Goal: Information Seeking & Learning: Learn about a topic

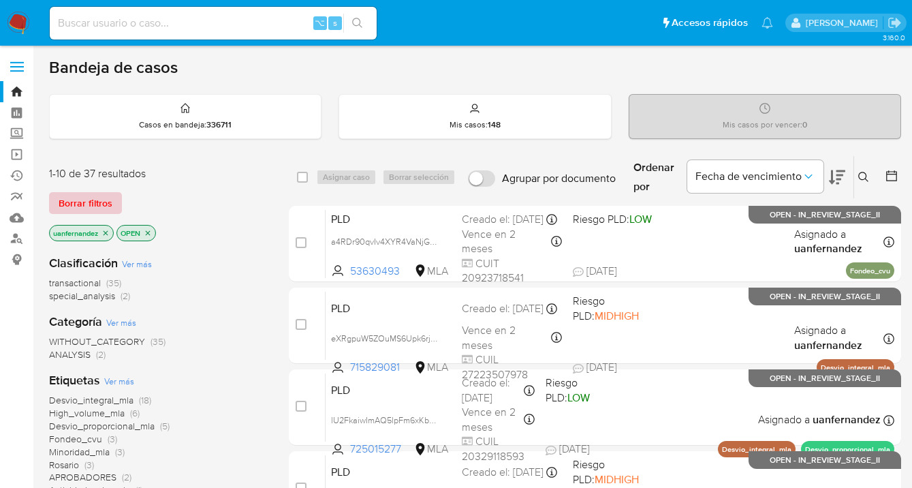
click at [74, 206] on span "Borrar filtros" at bounding box center [86, 202] width 54 height 19
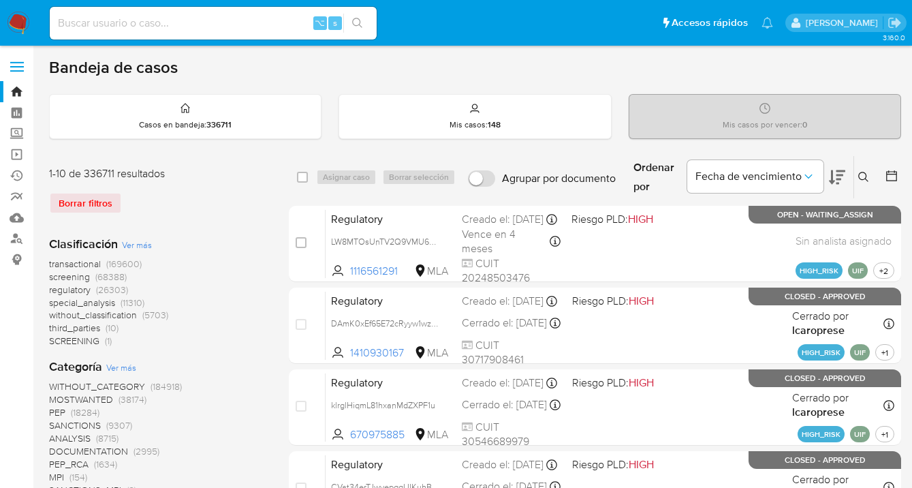
click at [861, 180] on icon at bounding box center [863, 177] width 11 height 11
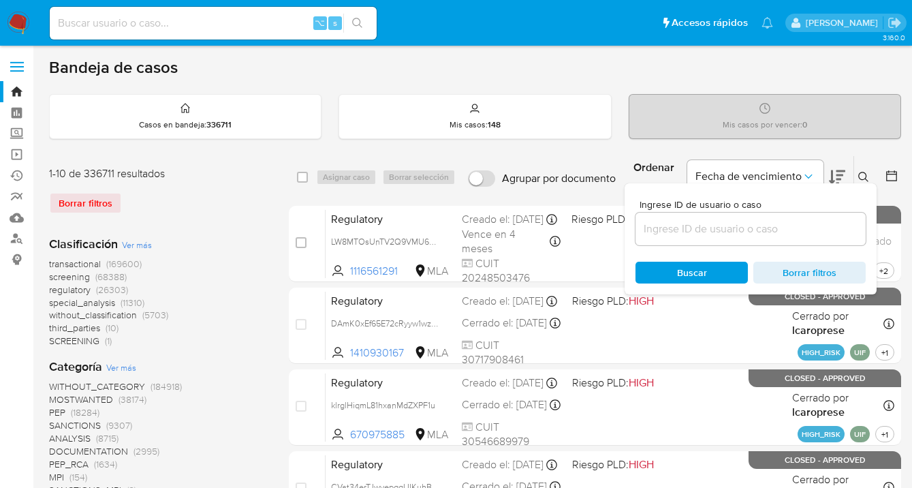
click at [781, 217] on div at bounding box center [750, 228] width 230 height 33
click at [776, 227] on input at bounding box center [750, 229] width 230 height 18
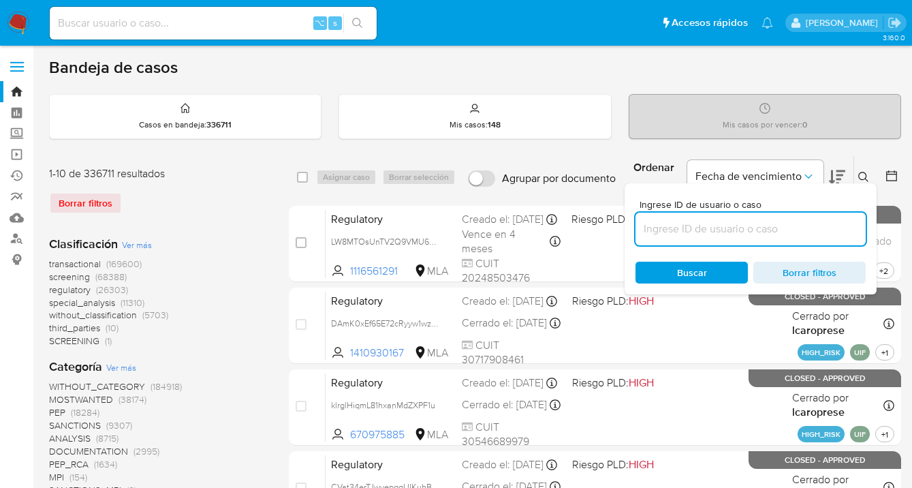
paste input "1073697532"
type input "1073697532"
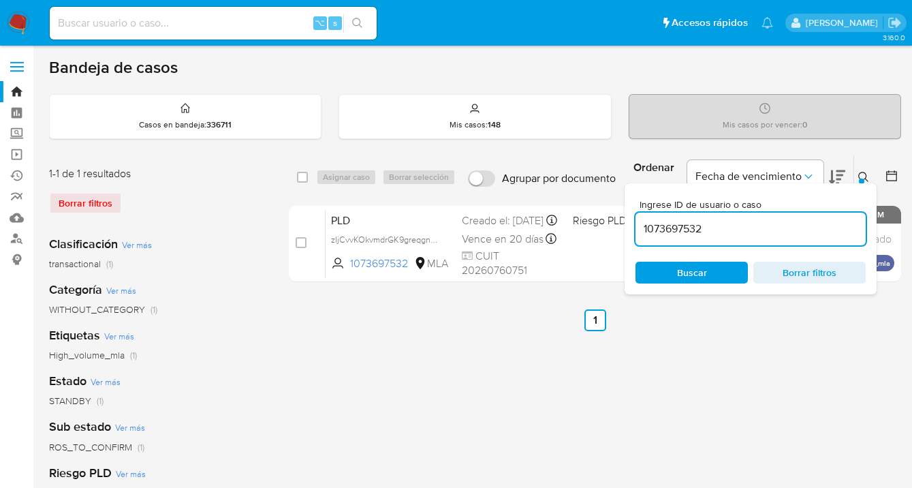
click at [861, 173] on icon at bounding box center [863, 177] width 11 height 11
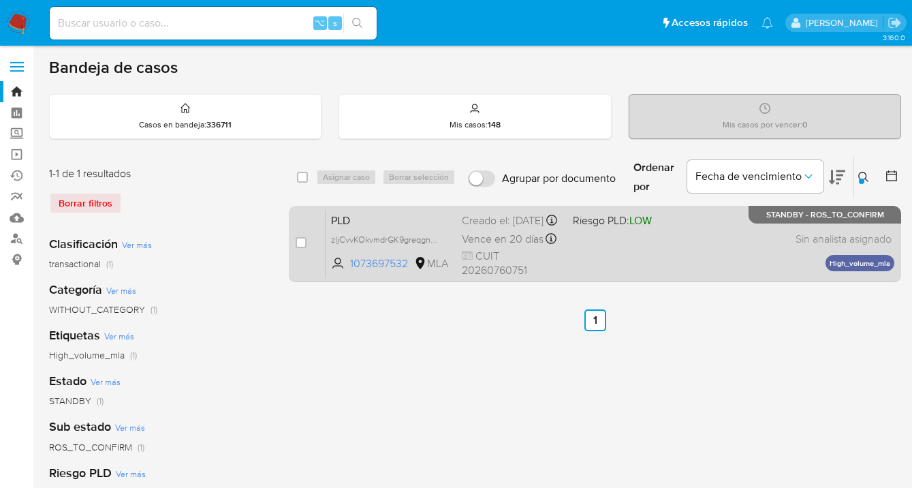
click at [675, 249] on div "PLD zIjCvvKOkvmdrGK9greqgnwG 1073697532 MLA Riesgo PLD: LOW Creado el: 12/07/20…" at bounding box center [609, 243] width 569 height 69
click at [753, 237] on div "PLD zIjCvvKOkvmdrGK9greqgnwG 1073697532 MLA Riesgo PLD: LOW Creado el: 12/07/20…" at bounding box center [609, 243] width 569 height 69
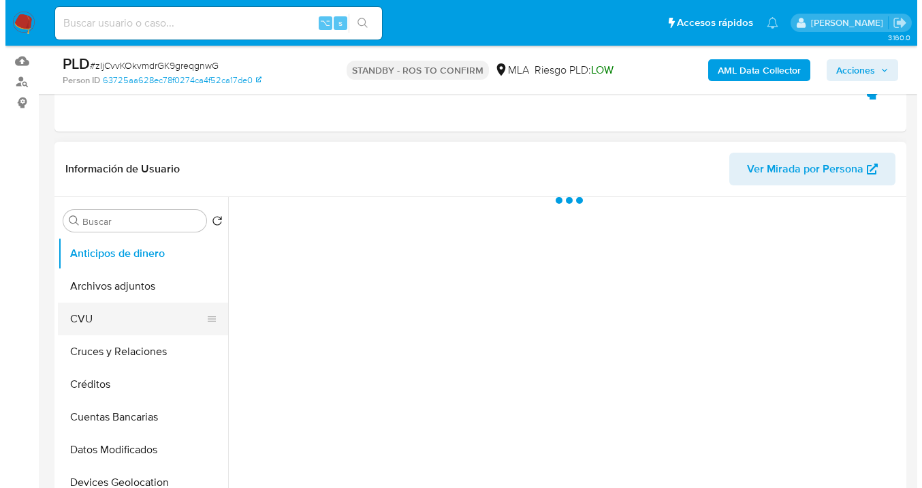
scroll to position [242, 0]
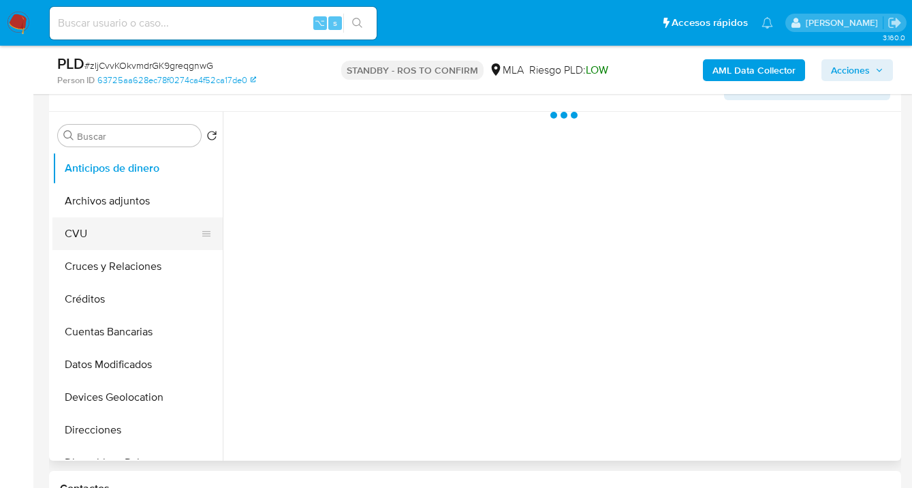
select select "10"
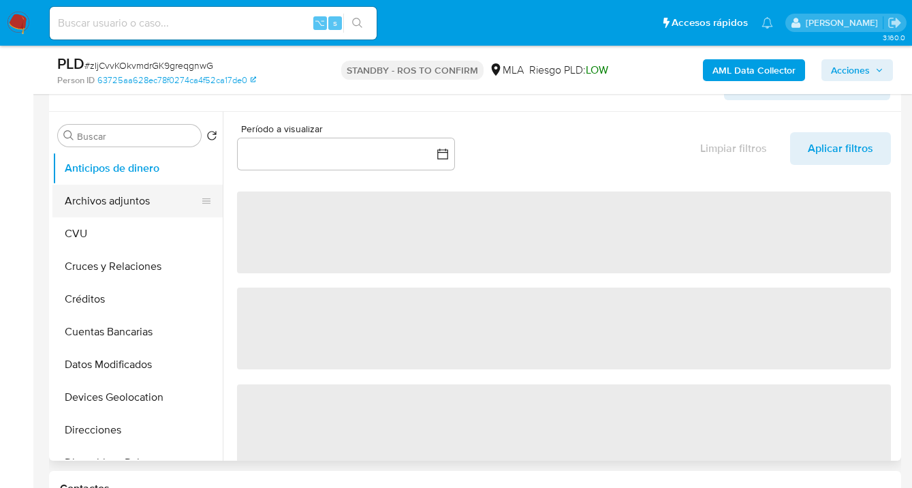
click at [161, 189] on button "Archivos adjuntos" at bounding box center [131, 201] width 159 height 33
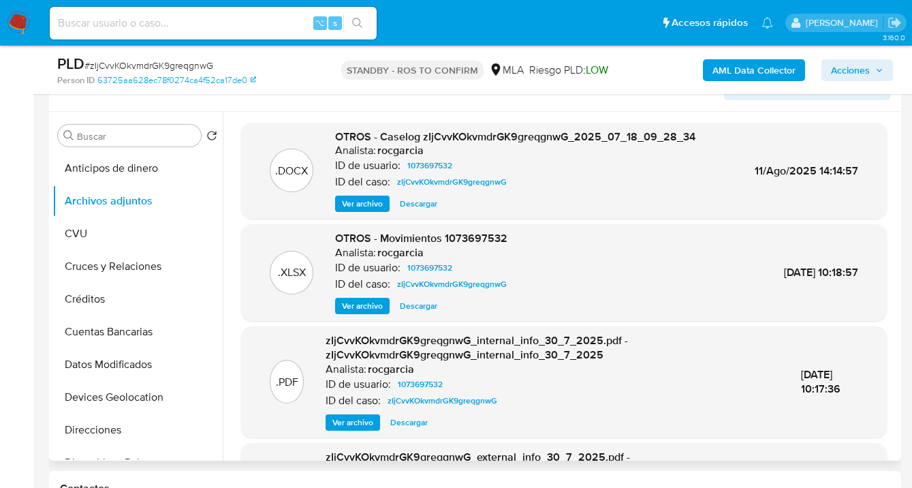
click at [370, 203] on span "Ver archivo" at bounding box center [362, 204] width 41 height 14
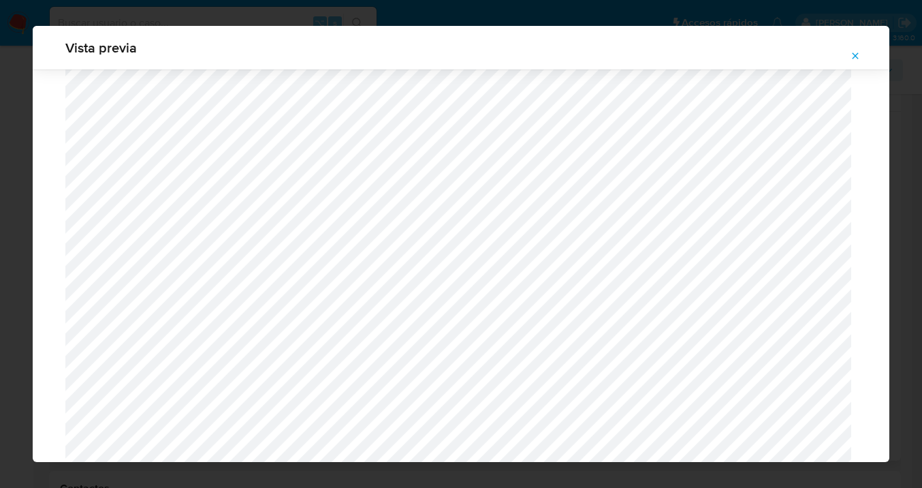
scroll to position [1194, 0]
click at [857, 56] on icon "Attachment preview" at bounding box center [855, 55] width 11 height 11
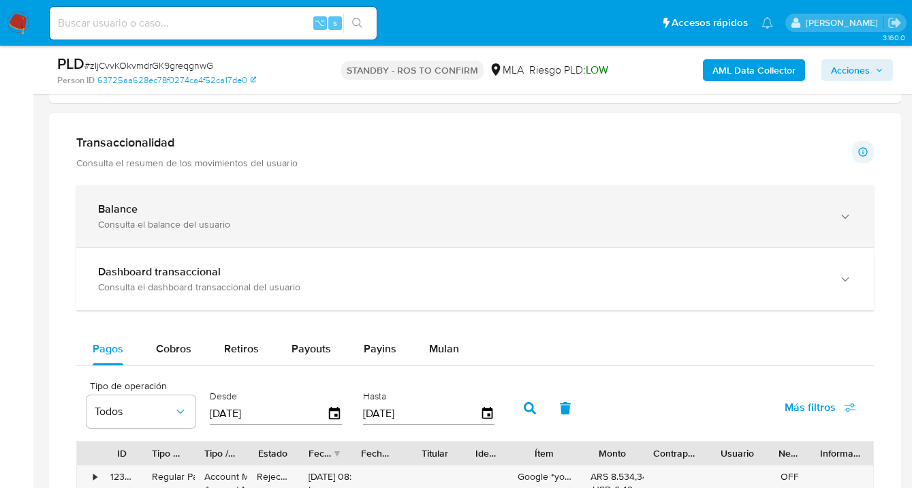
scroll to position [520, 0]
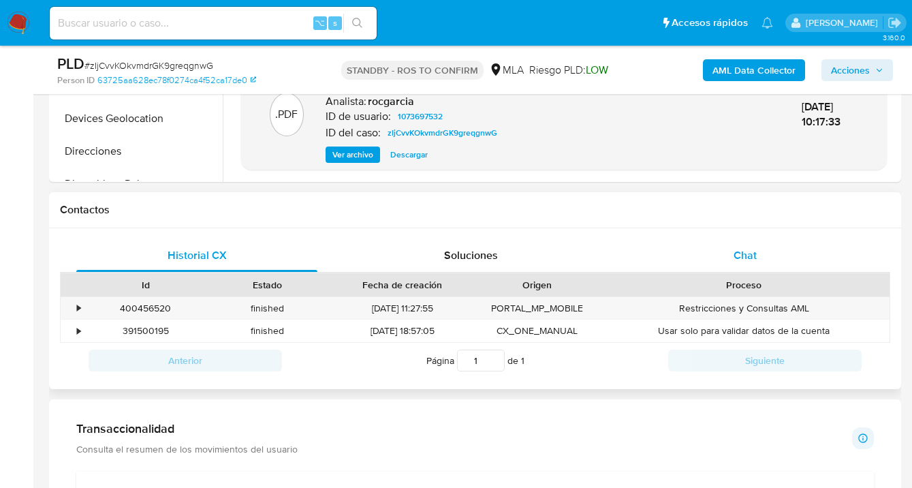
click at [746, 257] on span "Chat" at bounding box center [744, 255] width 23 height 16
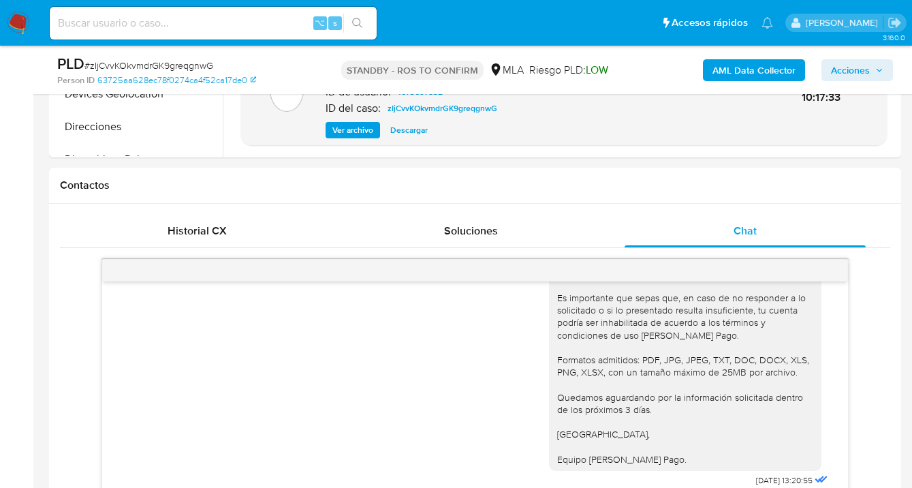
scroll to position [498, 0]
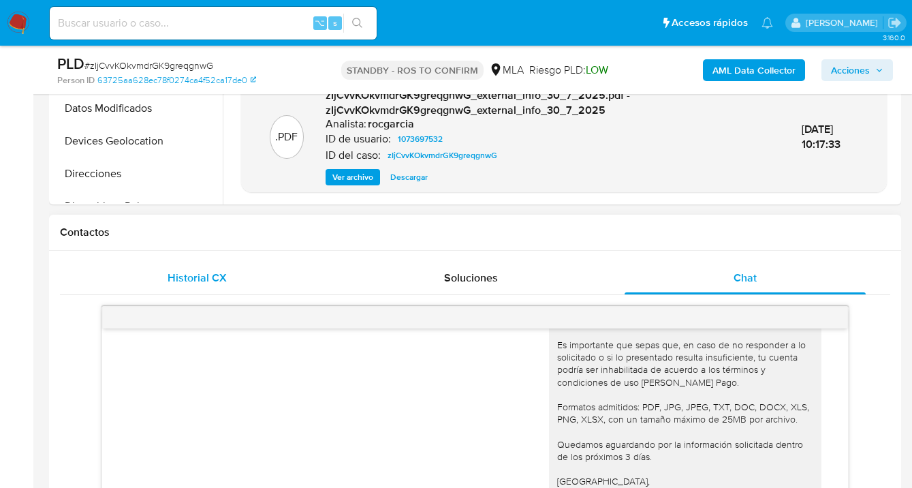
click at [190, 274] on span "Historial CX" at bounding box center [196, 278] width 59 height 16
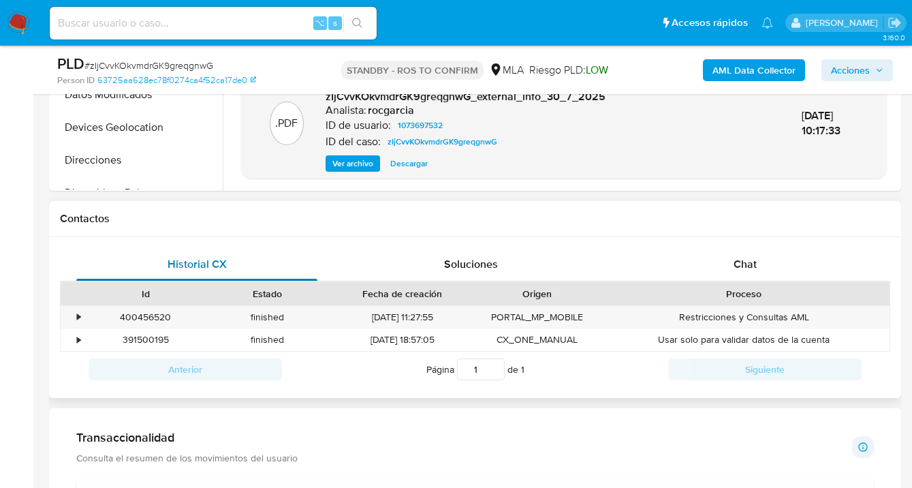
scroll to position [526, 0]
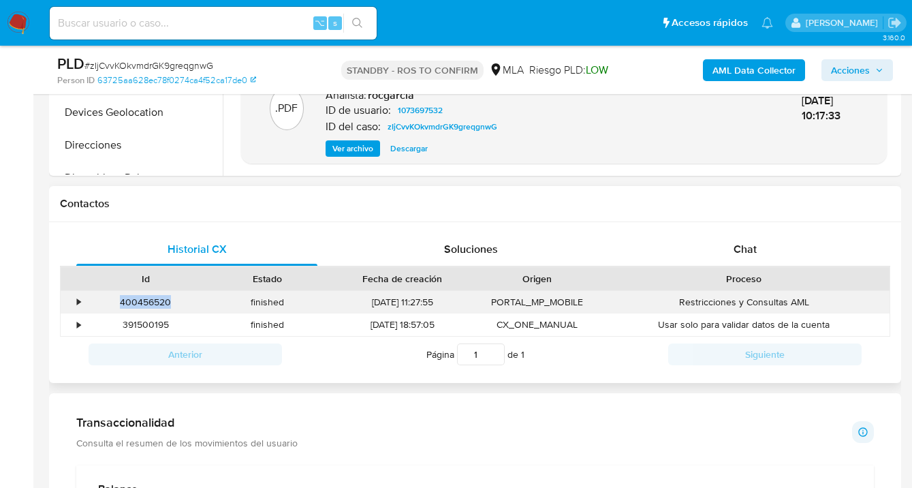
drag, startPoint x: 160, startPoint y: 299, endPoint x: 118, endPoint y: 298, distance: 41.6
click at [118, 298] on div "400456520" at bounding box center [145, 302] width 122 height 22
copy div "400456520"
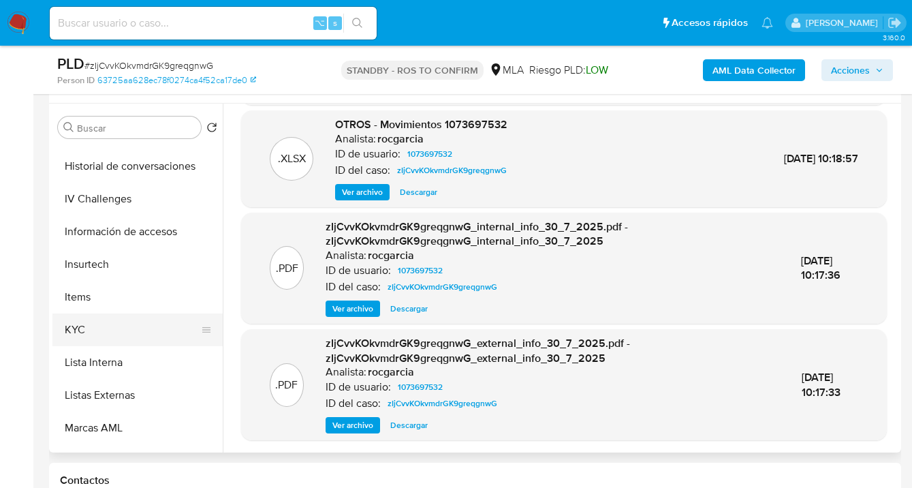
scroll to position [481, 0]
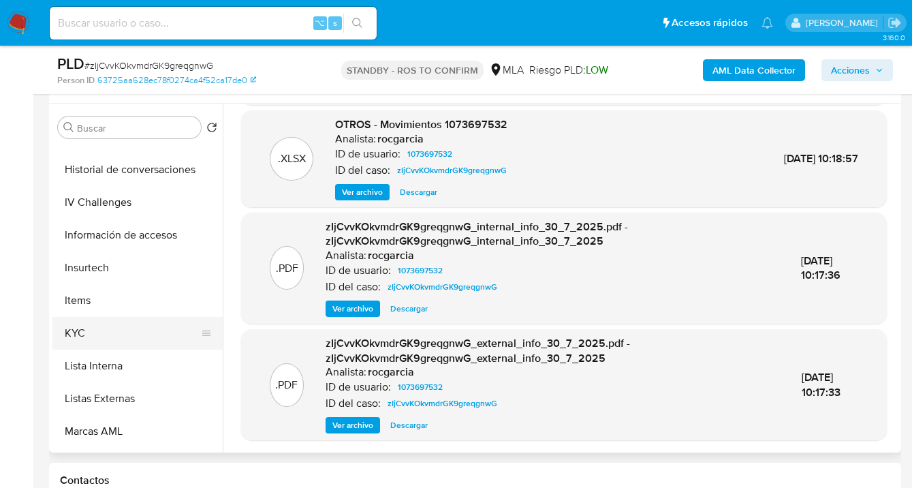
click at [157, 340] on button "KYC" at bounding box center [131, 333] width 159 height 33
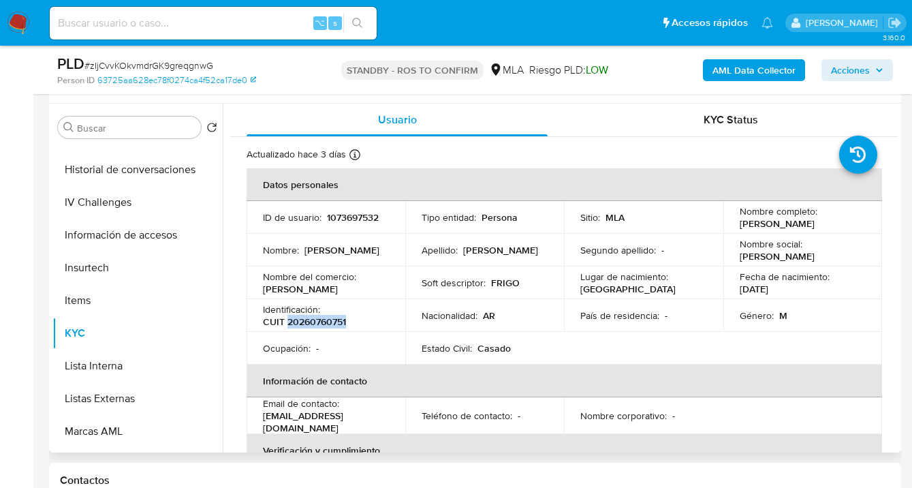
drag, startPoint x: 287, startPoint y: 321, endPoint x: 348, endPoint y: 322, distance: 61.3
click at [348, 322] on div "Identificación : CUIT 20260760751" at bounding box center [326, 315] width 126 height 25
copy p "20260760751"
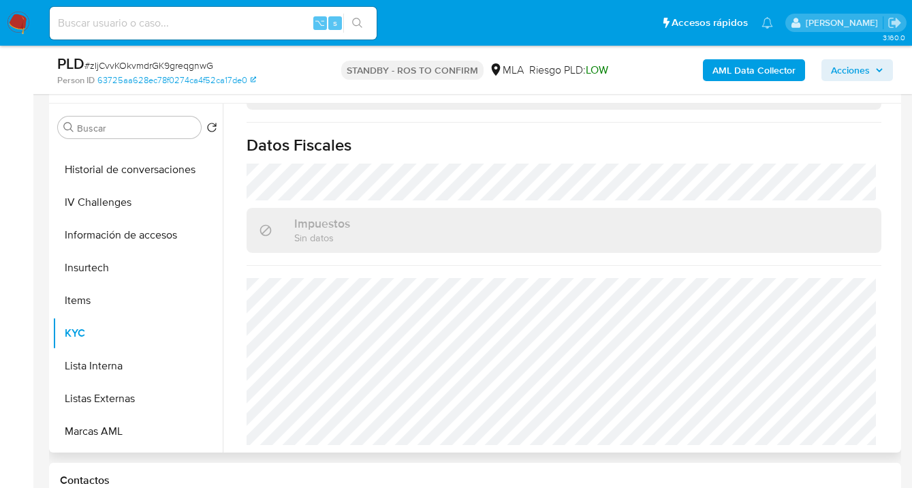
scroll to position [539, 0]
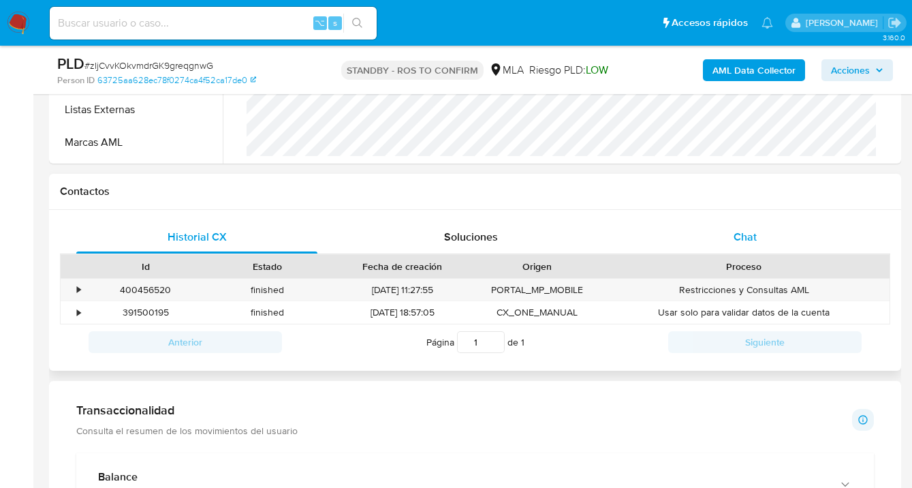
click at [768, 244] on div "Chat" at bounding box center [744, 237] width 241 height 33
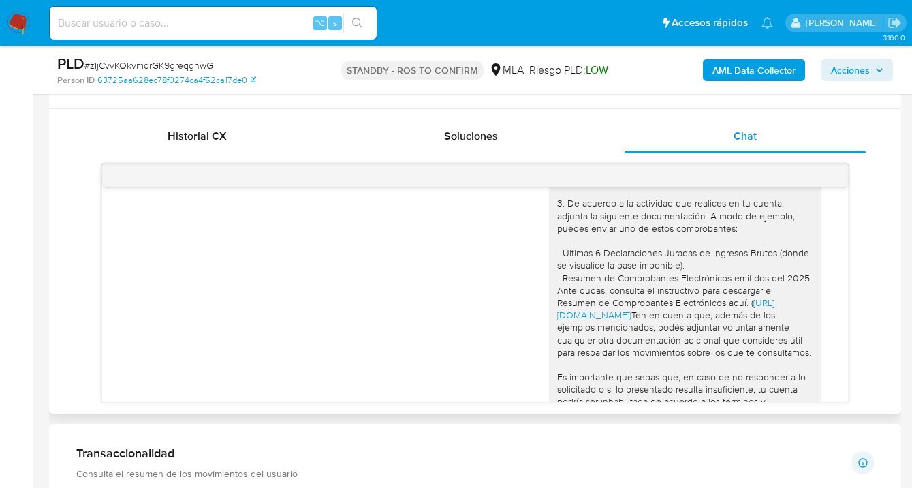
scroll to position [1187, 0]
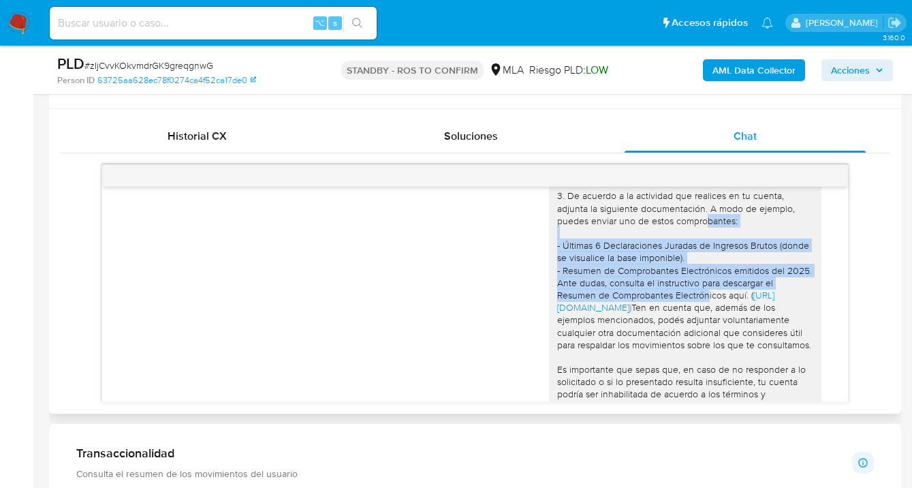
drag, startPoint x: 547, startPoint y: 284, endPoint x: 722, endPoint y: 330, distance: 180.8
click at [722, 330] on div "Hola, Pablo Daniel Silva, En función de las operaciones registradas en tu cuent…" at bounding box center [685, 289] width 256 height 496
click at [686, 289] on div "Hola, Pablo Daniel Silva, En función de las operaciones registradas en tu cuent…" at bounding box center [685, 289] width 256 height 496
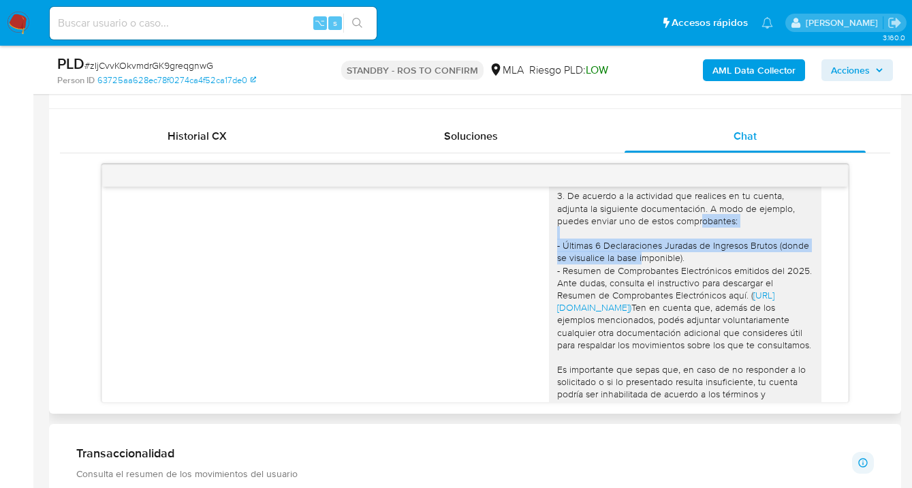
drag, startPoint x: 556, startPoint y: 270, endPoint x: 693, endPoint y: 293, distance: 138.8
click at [693, 293] on div "Hola, Pablo Daniel Silva, En función de las operaciones registradas en tu cuent…" at bounding box center [685, 289] width 256 height 496
copy div "- Últimas 6 Declaraciones Juradas de Ingresos Brutos (donde se visualice la bas…"
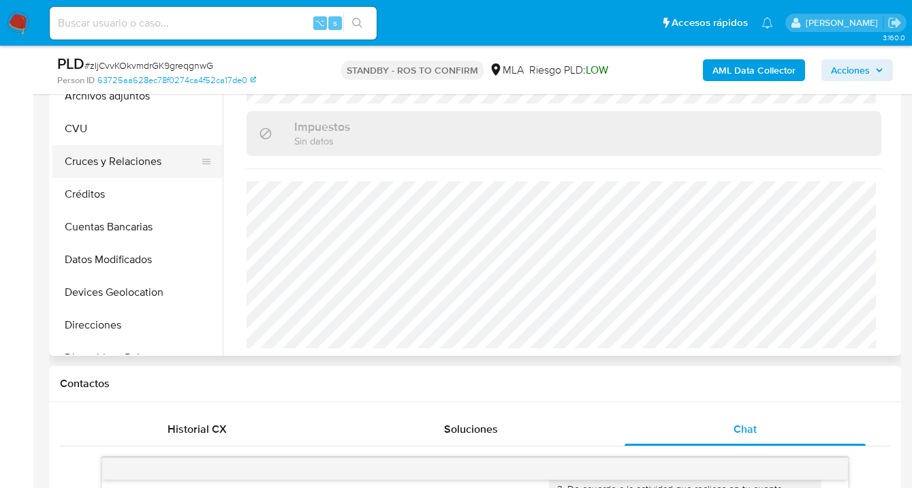
scroll to position [217, 0]
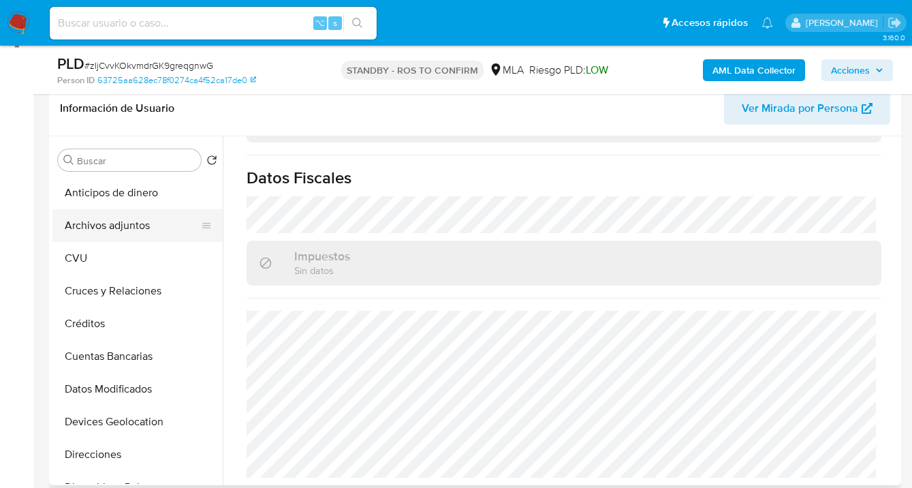
click at [143, 214] on button "Archivos adjuntos" at bounding box center [131, 225] width 159 height 33
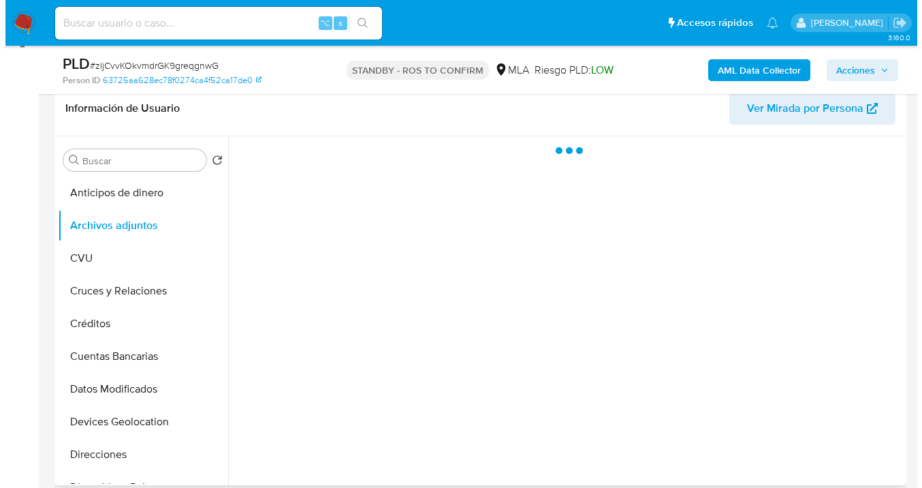
scroll to position [0, 0]
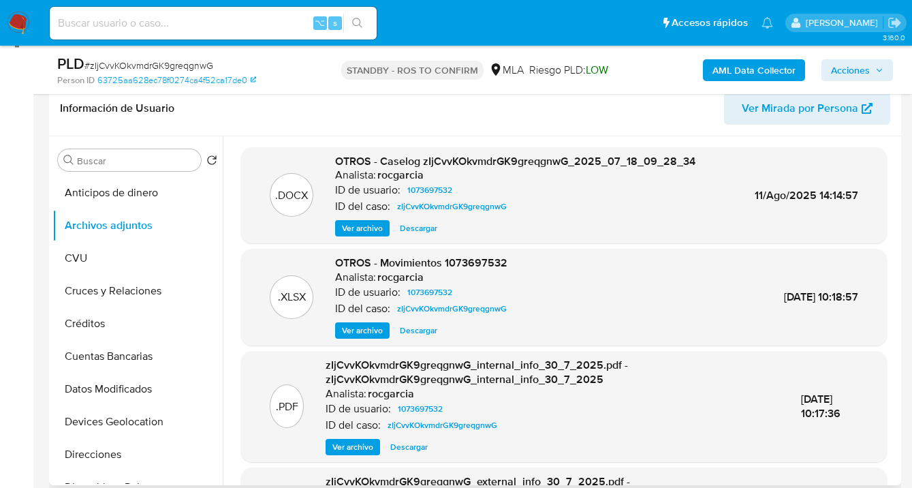
click at [366, 232] on span "Ver archivo" at bounding box center [362, 228] width 41 height 14
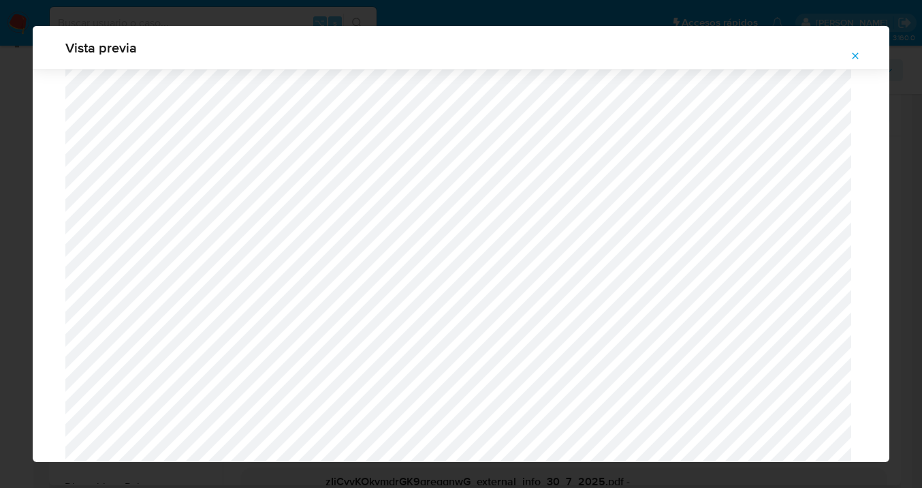
scroll to position [1033, 0]
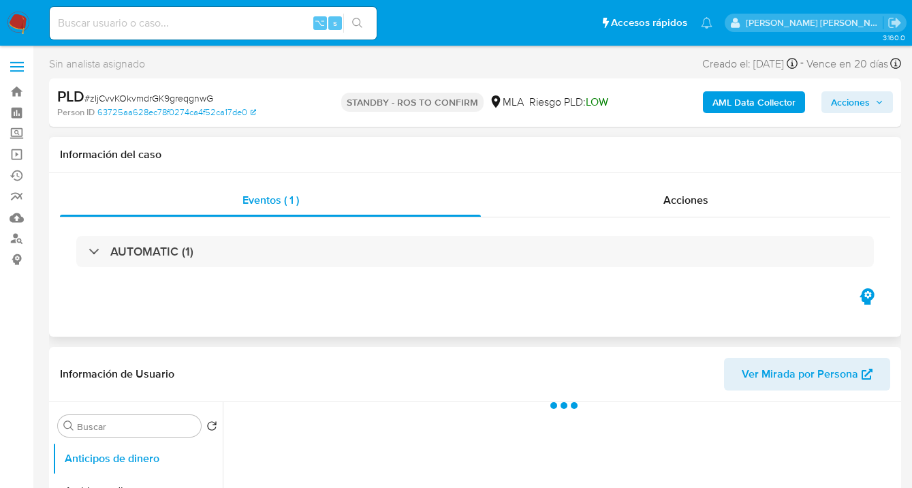
select select "10"
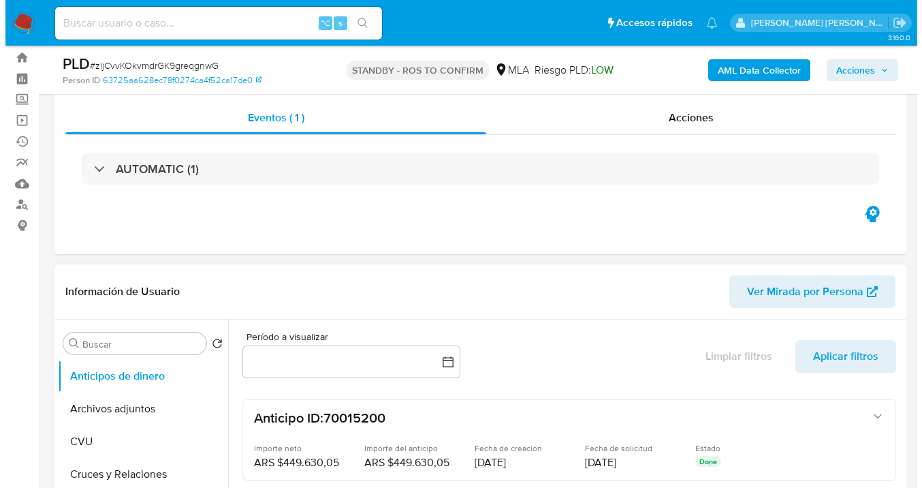
scroll to position [126, 0]
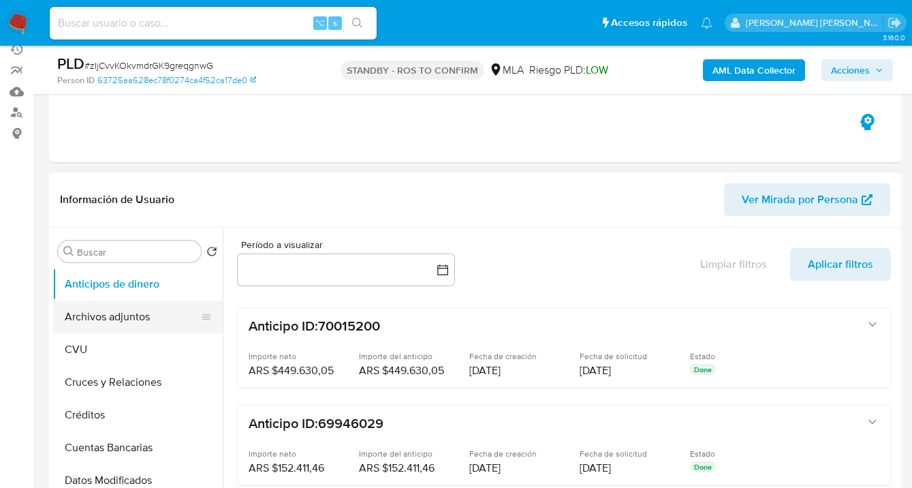
click at [161, 317] on button "Archivos adjuntos" at bounding box center [131, 316] width 159 height 33
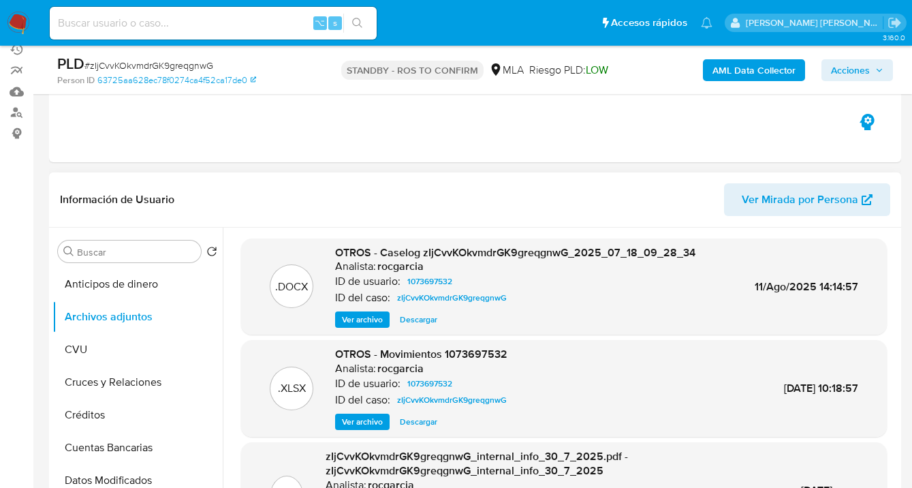
click at [372, 319] on span "Ver archivo" at bounding box center [362, 320] width 41 height 14
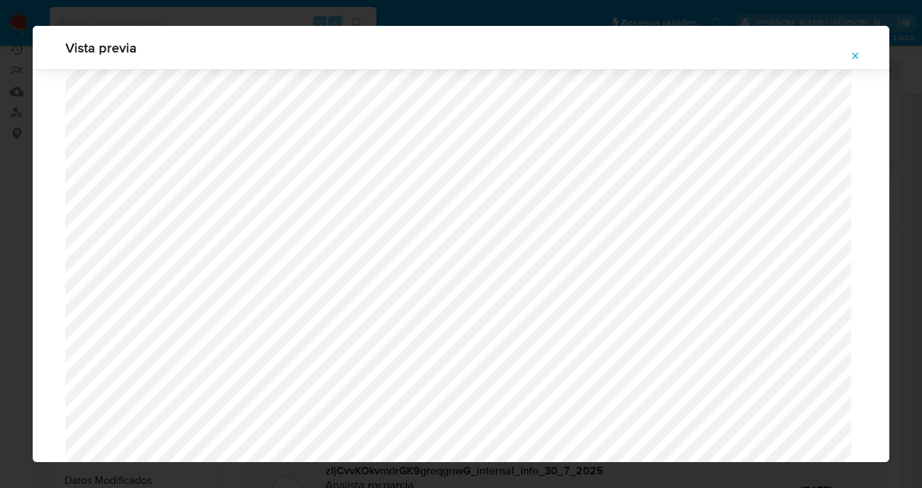
scroll to position [1324, 0]
drag, startPoint x: 855, startPoint y: 56, endPoint x: 848, endPoint y: 61, distance: 8.3
click at [854, 56] on icon "Attachment preview" at bounding box center [855, 55] width 6 height 6
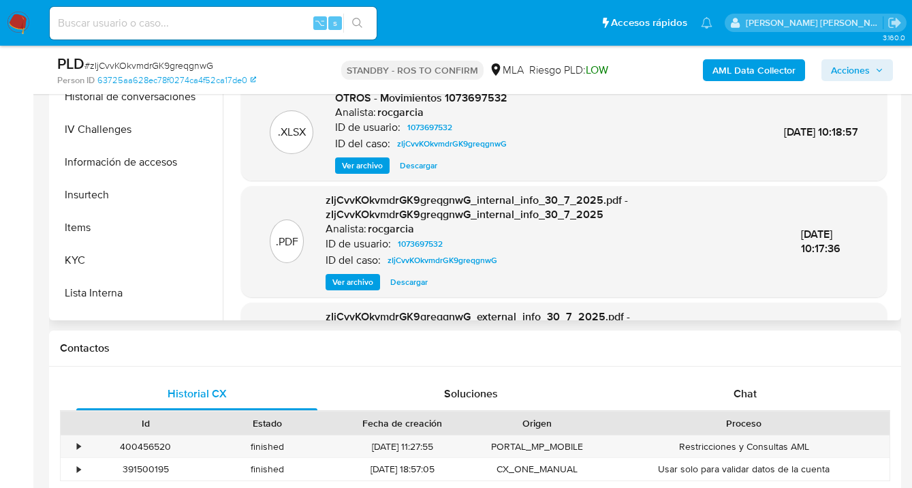
scroll to position [432, 0]
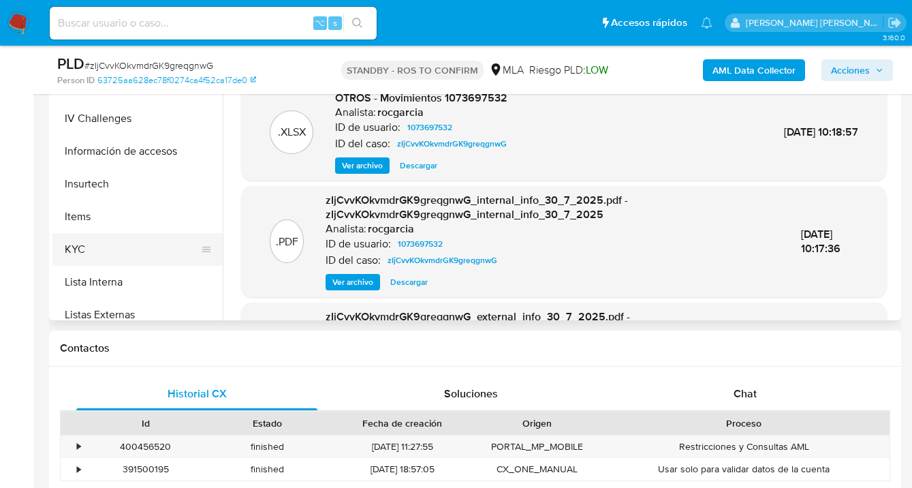
click at [156, 249] on button "KYC" at bounding box center [131, 249] width 159 height 33
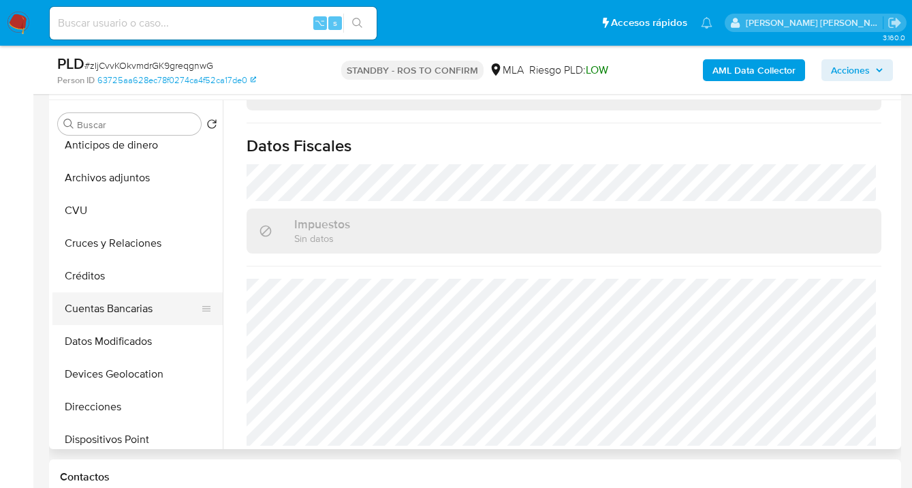
scroll to position [28, 0]
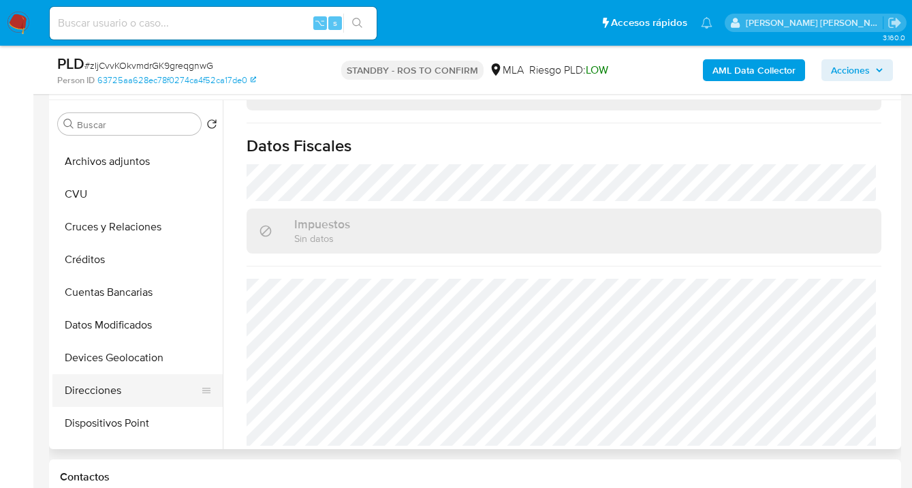
click at [134, 392] on button "Direcciones" at bounding box center [131, 390] width 159 height 33
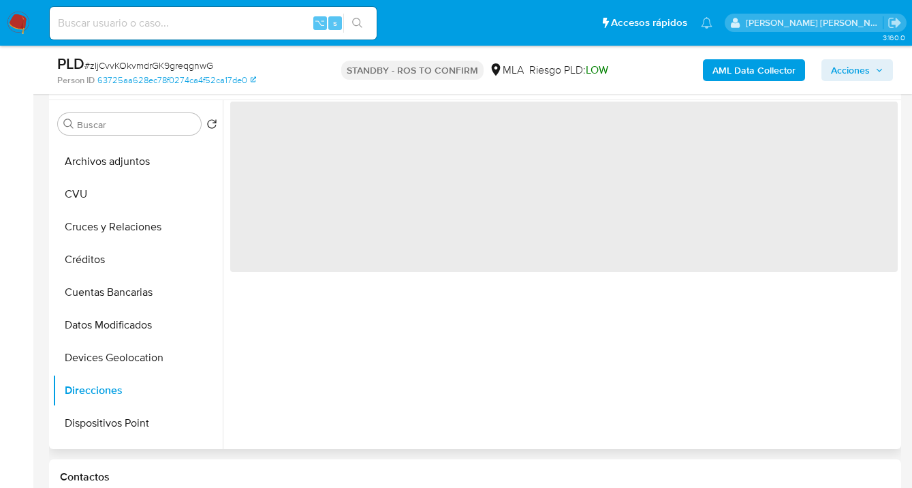
scroll to position [0, 0]
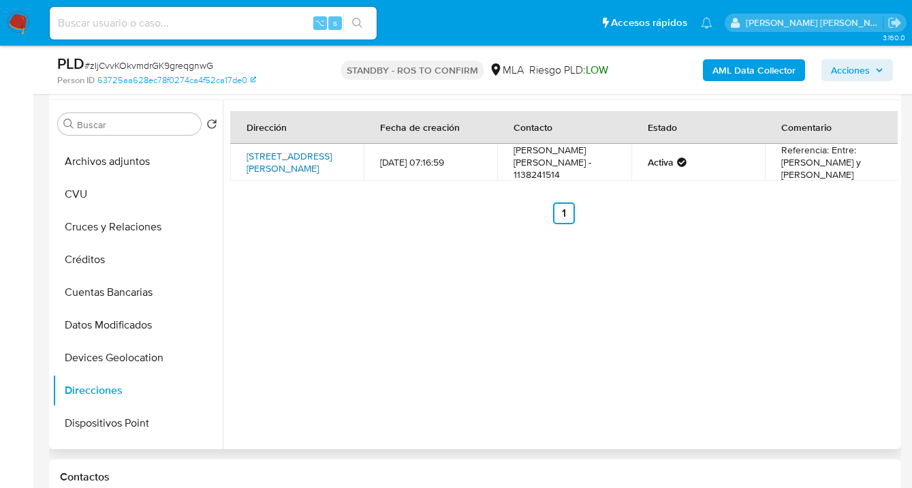
click at [290, 150] on link "Calle Sudamerica 5934, Gregorio De Laferrere, Buenos Aires, 1757, Argentina 5934" at bounding box center [288, 162] width 85 height 26
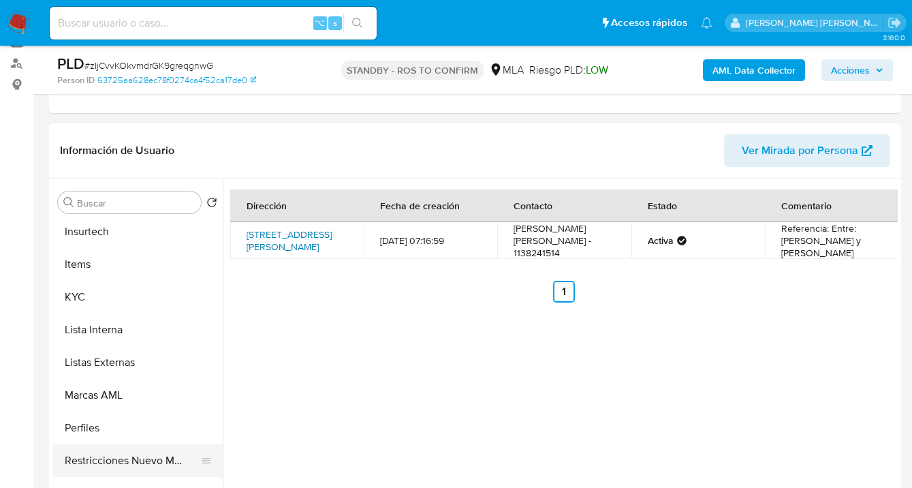
scroll to position [641, 0]
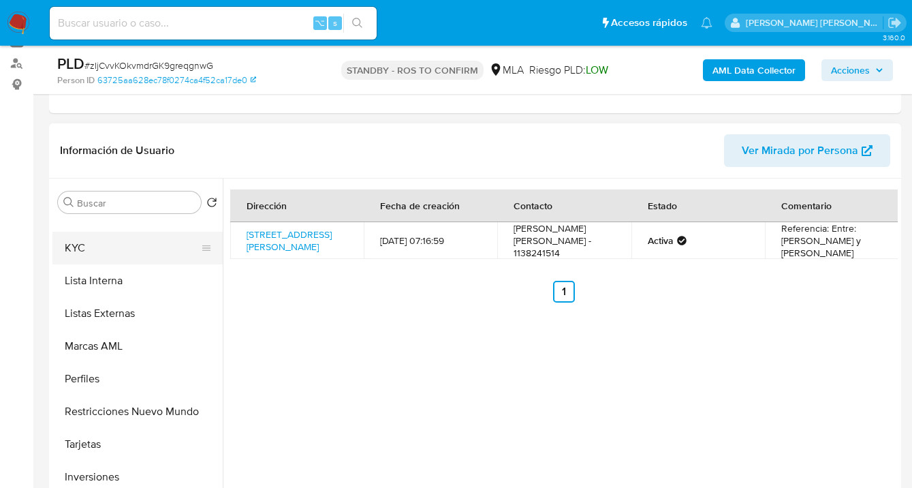
drag, startPoint x: 109, startPoint y: 243, endPoint x: 132, endPoint y: 257, distance: 26.9
click at [109, 244] on button "KYC" at bounding box center [131, 248] width 159 height 33
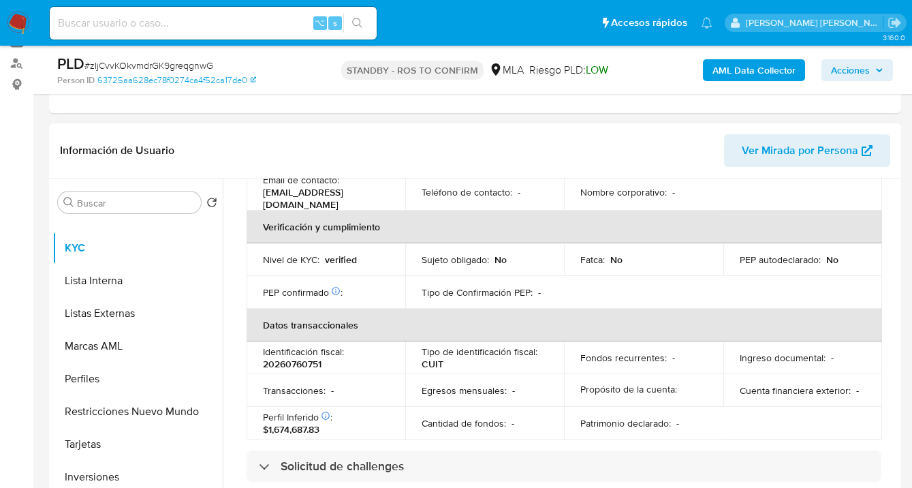
scroll to position [752, 0]
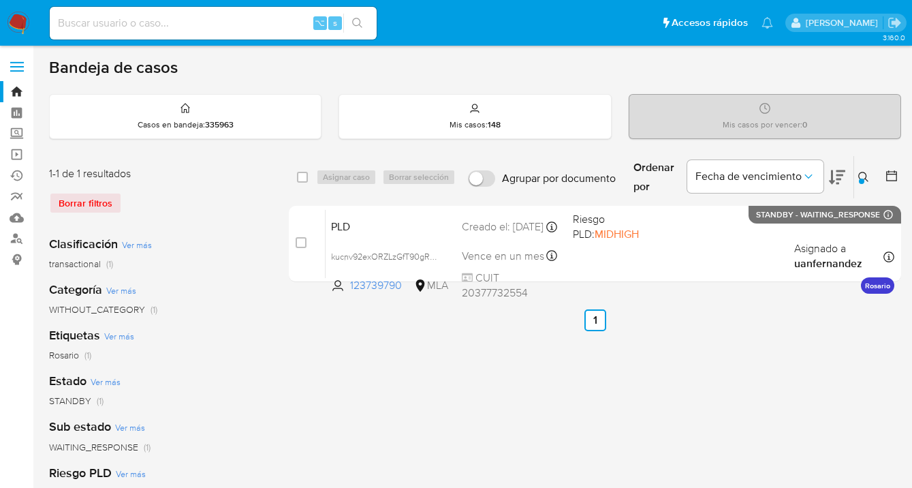
click at [865, 177] on icon at bounding box center [863, 177] width 10 height 10
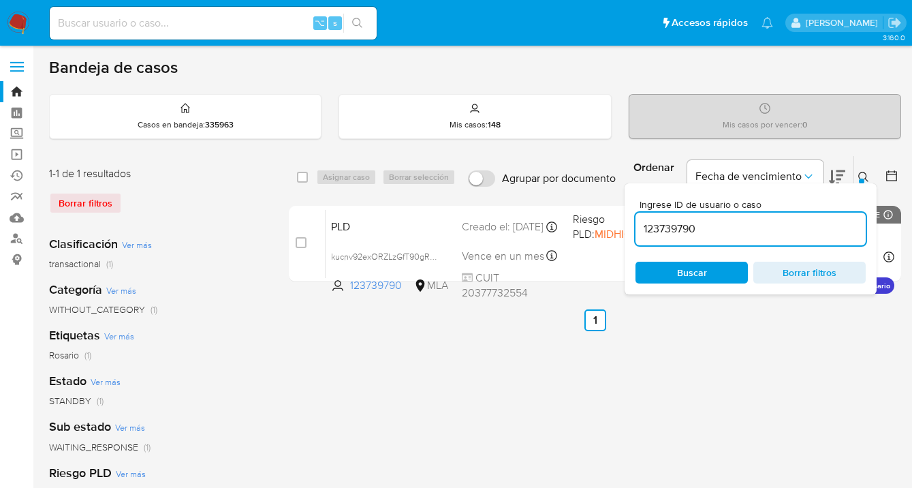
drag, startPoint x: 783, startPoint y: 232, endPoint x: 639, endPoint y: 225, distance: 144.5
click at [639, 225] on input "123739790" at bounding box center [750, 229] width 230 height 18
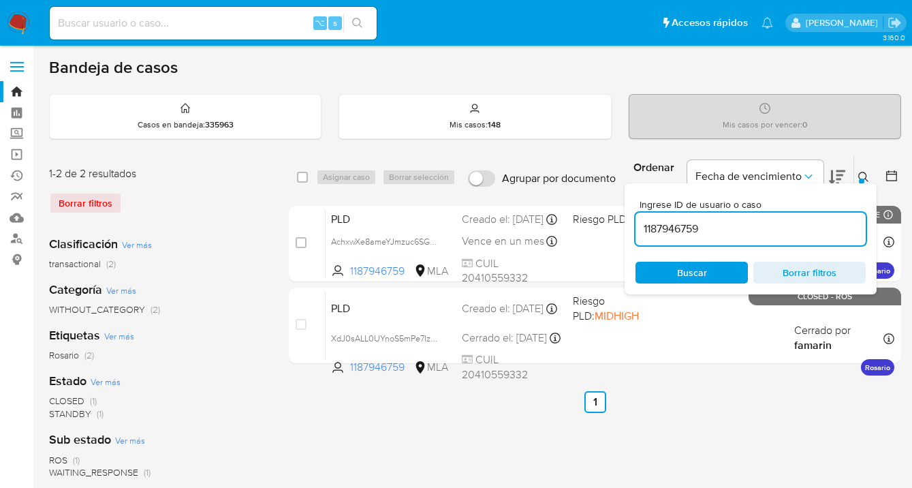
click at [862, 173] on icon at bounding box center [863, 177] width 11 height 11
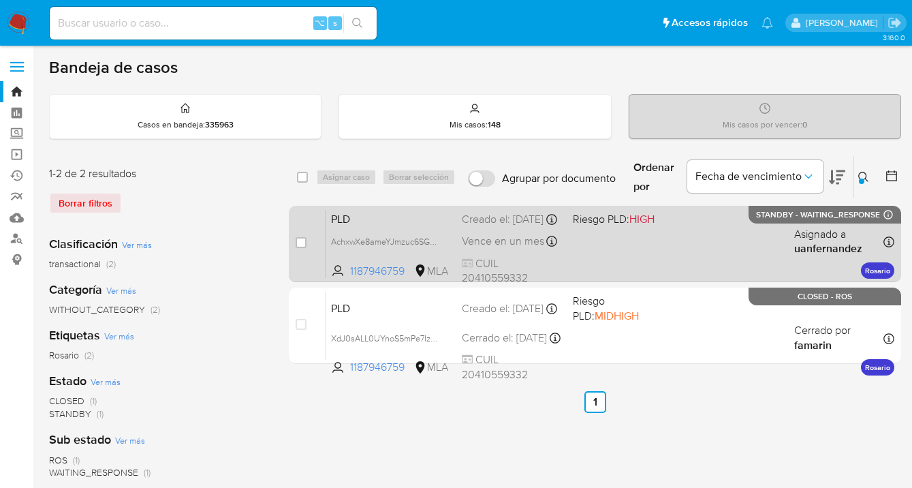
click at [688, 249] on div "PLD AchxwXe8ameYJmzuc6SG0r3Z 1187946759 MLA Riesgo PLD: HIGH Creado el: [DATE] …" at bounding box center [609, 243] width 569 height 69
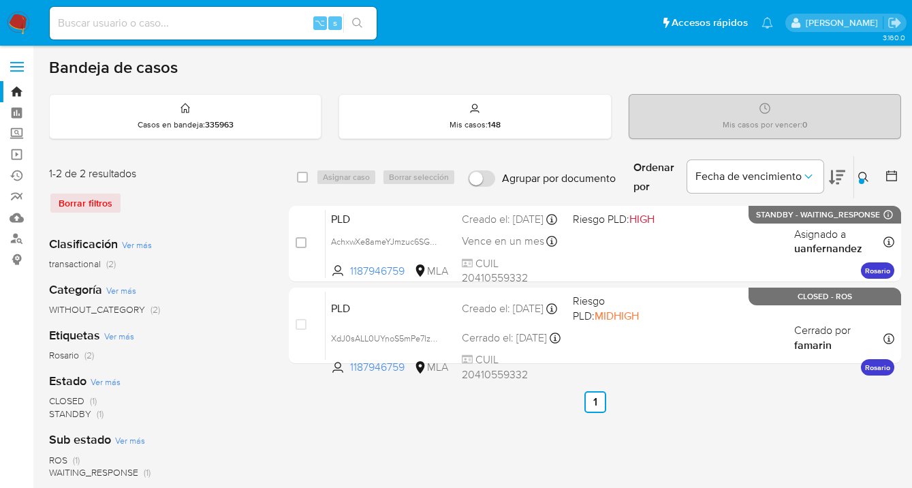
click at [857, 174] on button at bounding box center [865, 177] width 22 height 16
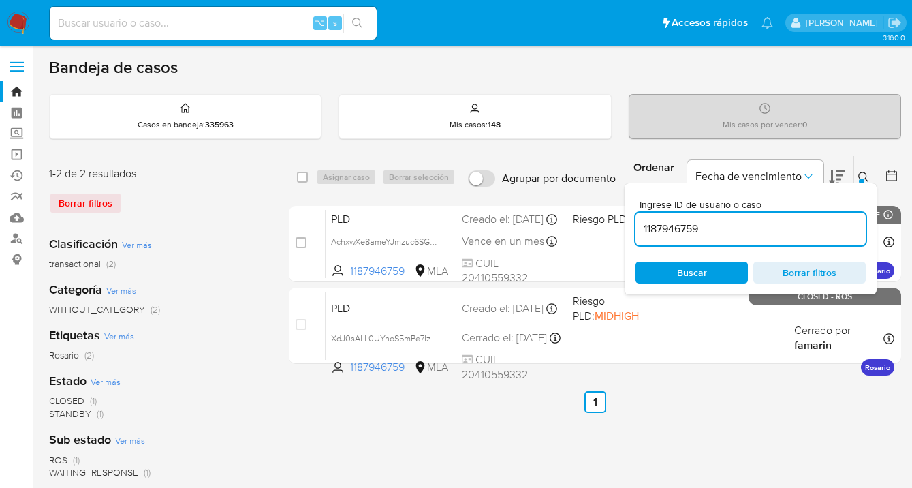
drag, startPoint x: 709, startPoint y: 232, endPoint x: 635, endPoint y: 229, distance: 73.6
click at [635, 229] on input "1187946759" at bounding box center [750, 229] width 230 height 18
type input "123739790"
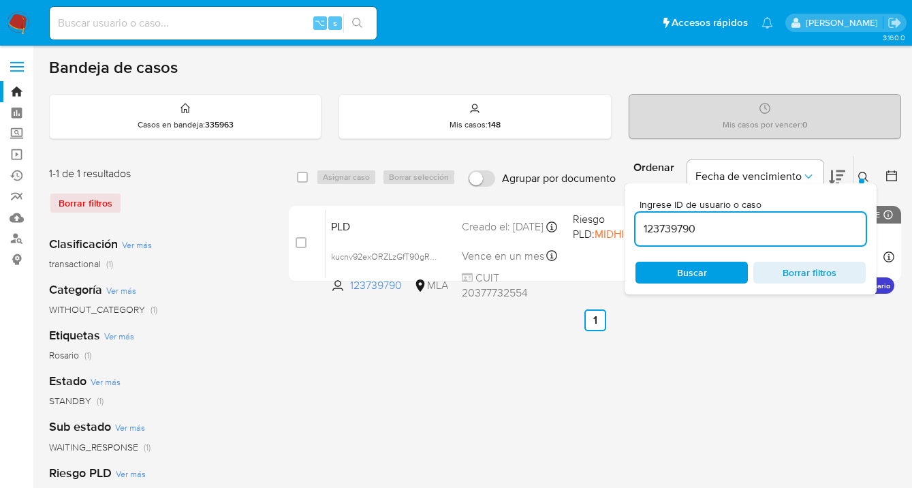
click at [863, 175] on icon at bounding box center [863, 177] width 11 height 11
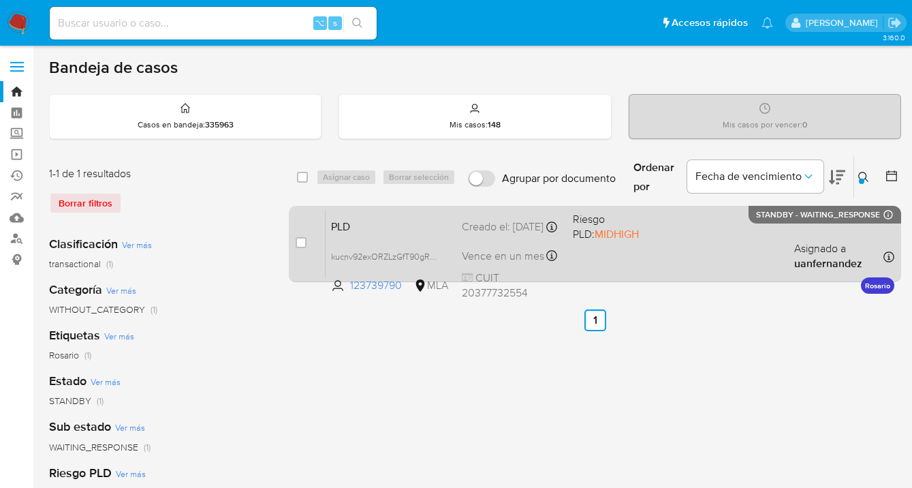
click at [714, 240] on div "PLD kucnv92exORZLzGfT90gRwnP 123739790 MLA Riesgo PLD: MIDHIGH Creado el: [DATE…" at bounding box center [609, 243] width 569 height 69
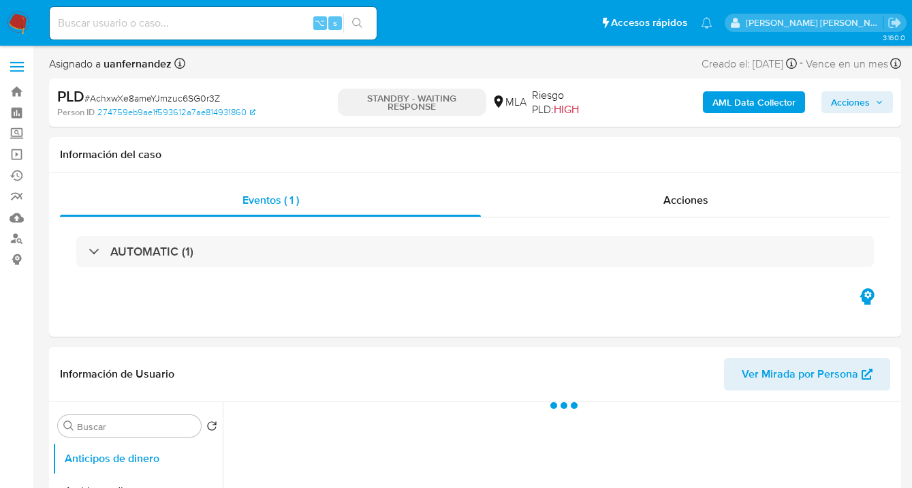
select select "10"
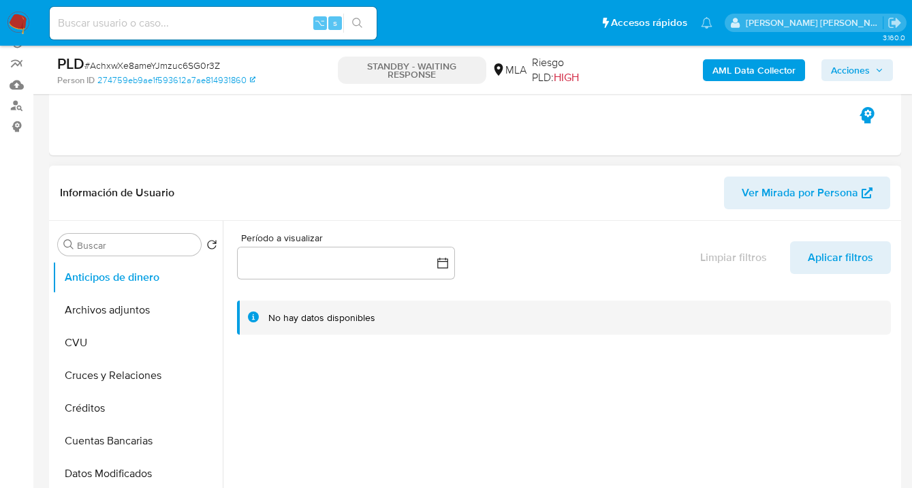
scroll to position [149, 0]
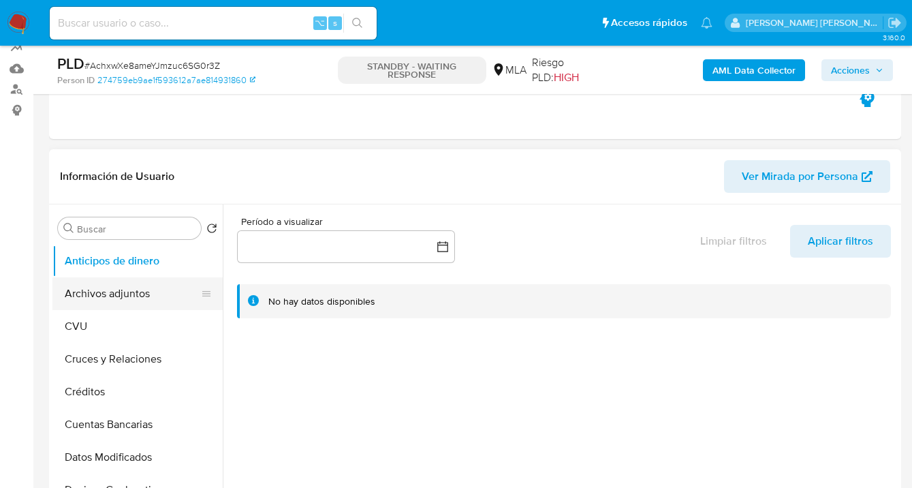
click at [150, 281] on button "Archivos adjuntos" at bounding box center [131, 293] width 159 height 33
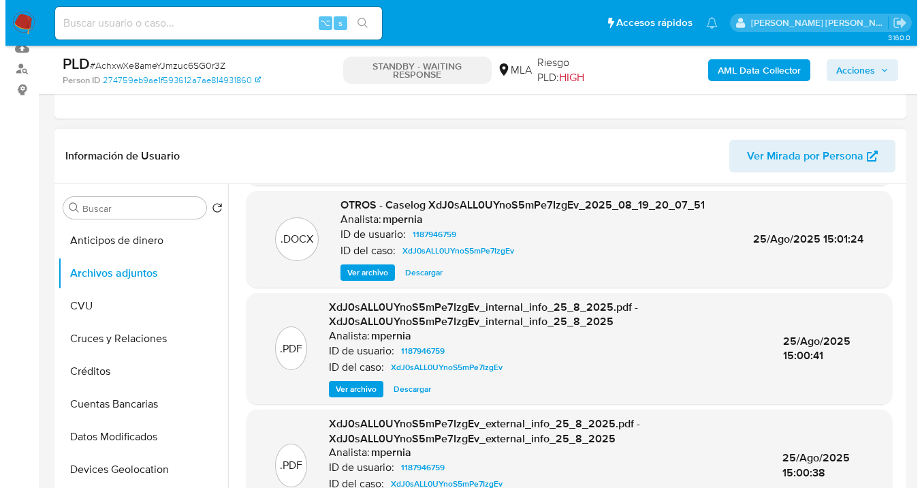
scroll to position [106, 0]
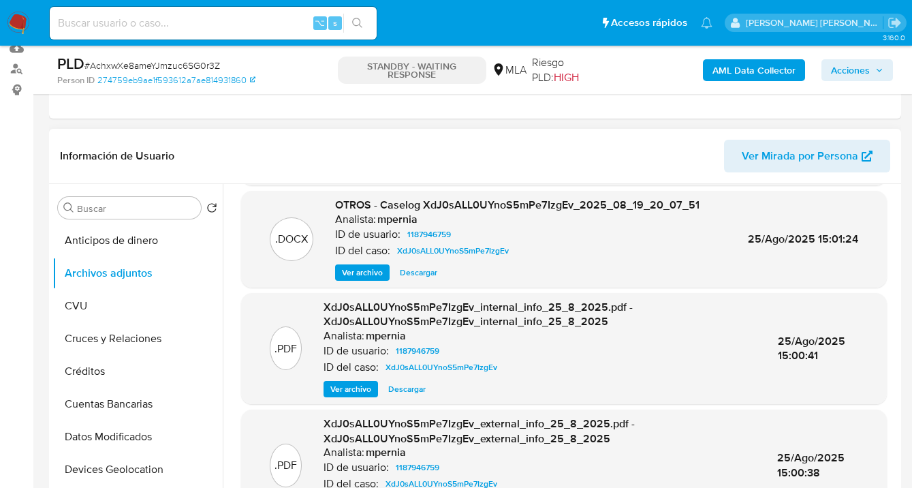
click at [349, 274] on span "Ver archivo" at bounding box center [362, 273] width 41 height 14
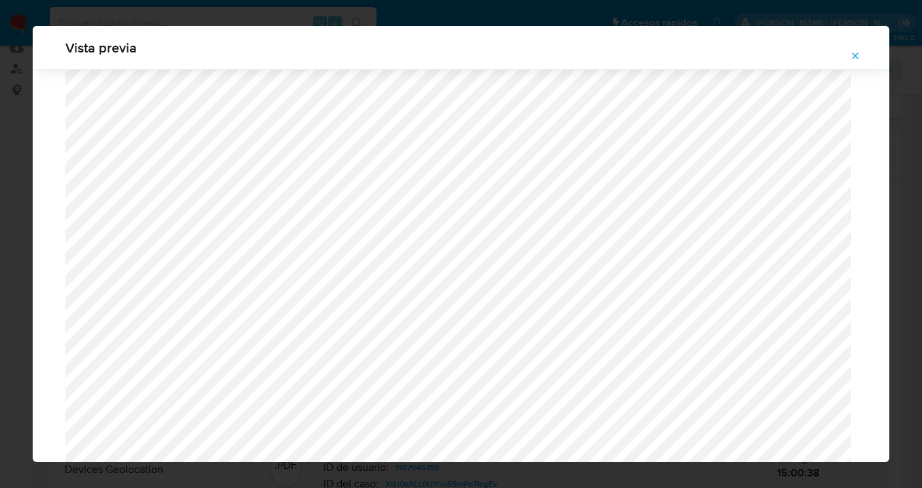
scroll to position [521, 0]
click at [854, 53] on icon "Attachment preview" at bounding box center [855, 55] width 11 height 11
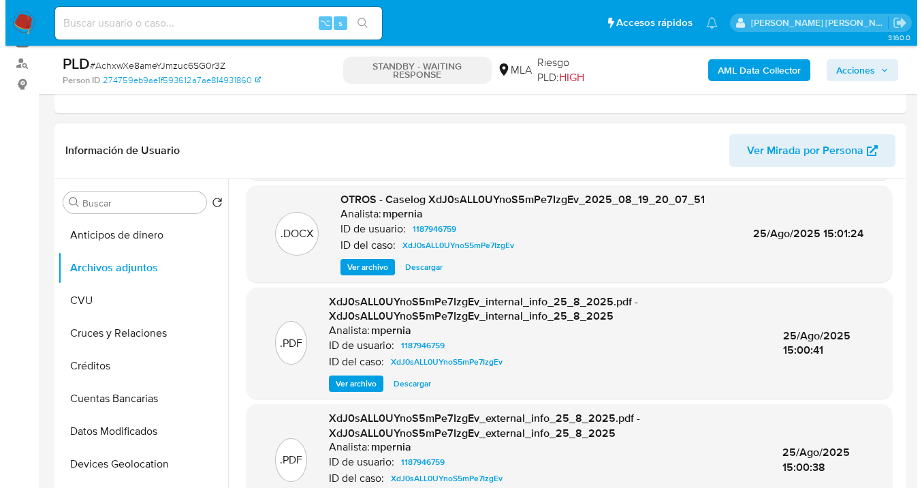
scroll to position [176, 0]
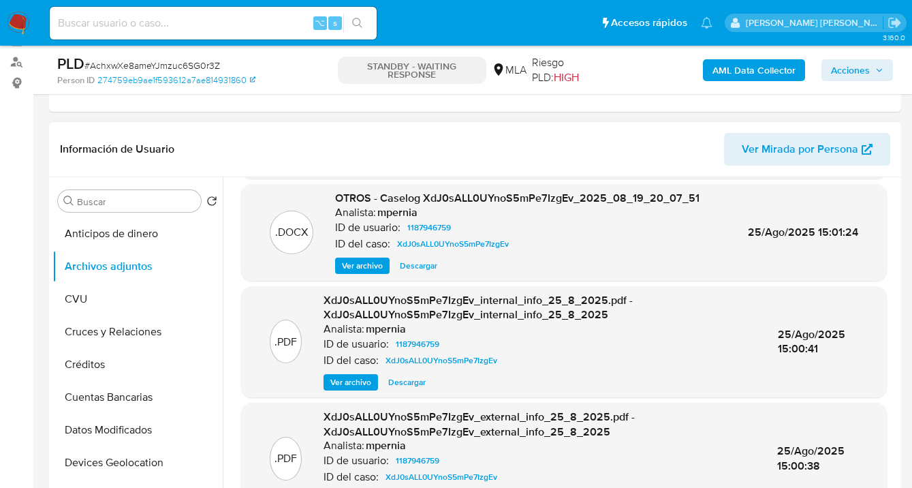
click at [373, 267] on span "Ver archivo" at bounding box center [362, 266] width 41 height 14
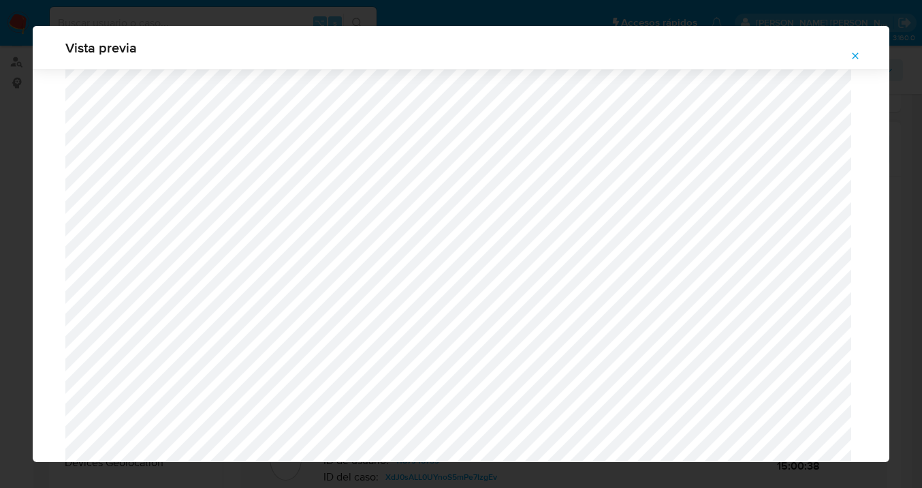
scroll to position [1147, 0]
click at [851, 54] on icon "Attachment preview" at bounding box center [855, 55] width 11 height 11
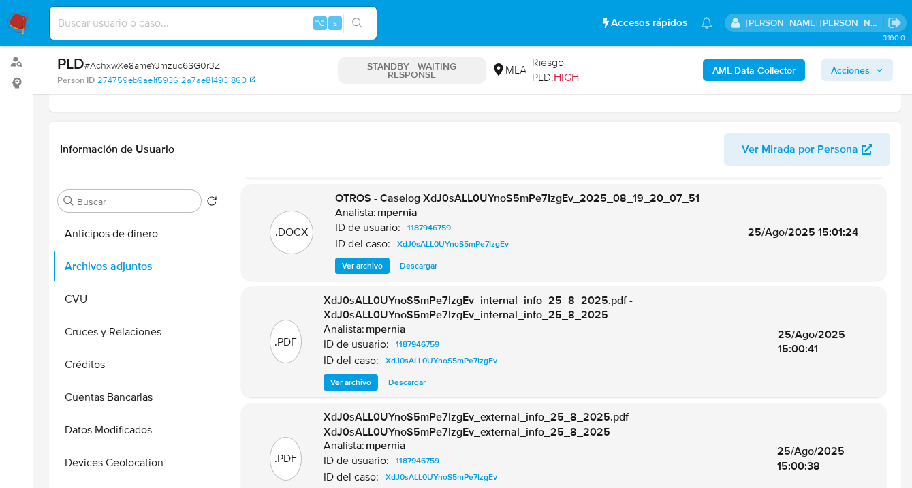
click at [372, 264] on span "Ver archivo" at bounding box center [362, 266] width 41 height 14
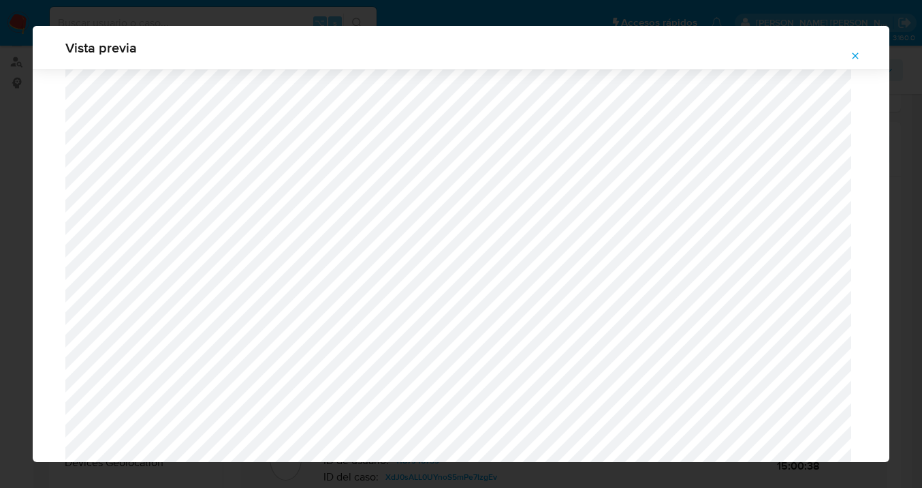
scroll to position [1490, 0]
click at [857, 54] on icon "Attachment preview" at bounding box center [855, 55] width 6 height 6
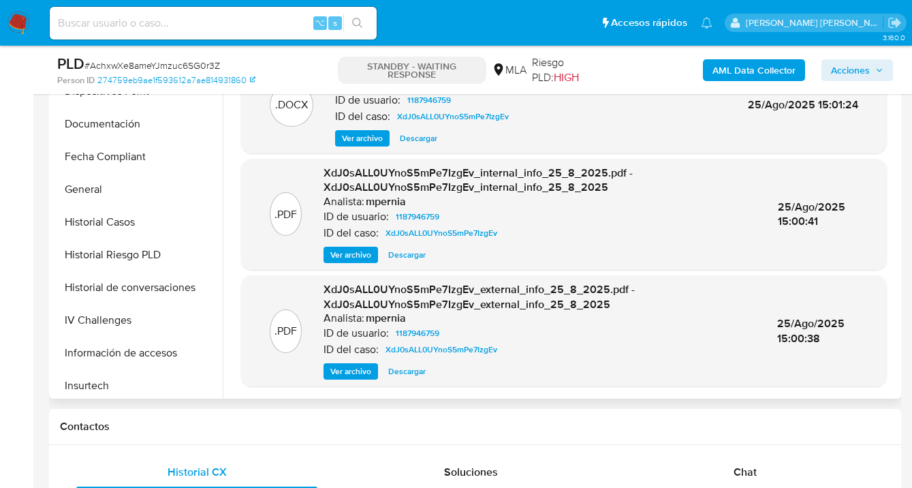
scroll to position [320, 0]
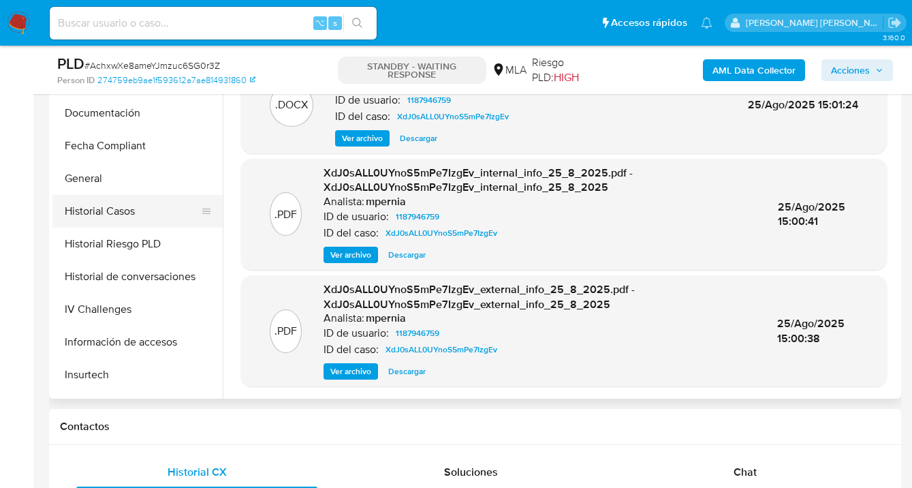
click at [152, 220] on button "Historial Casos" at bounding box center [131, 211] width 159 height 33
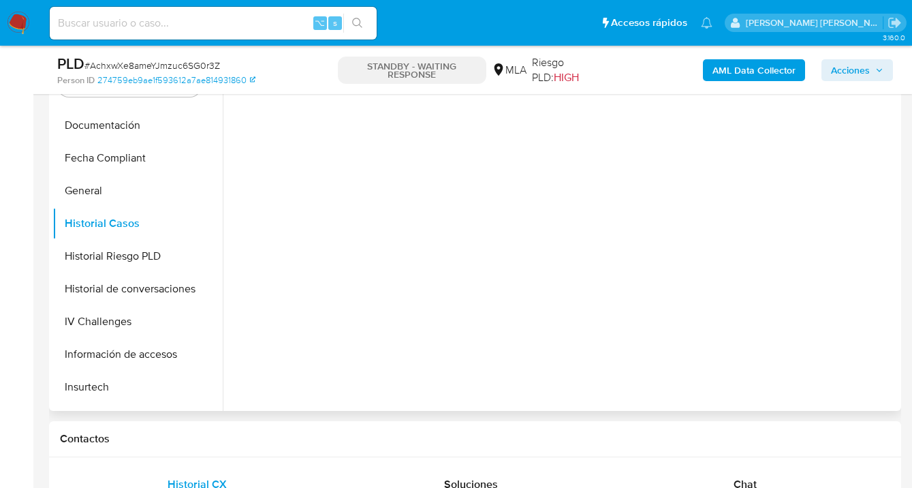
scroll to position [276, 0]
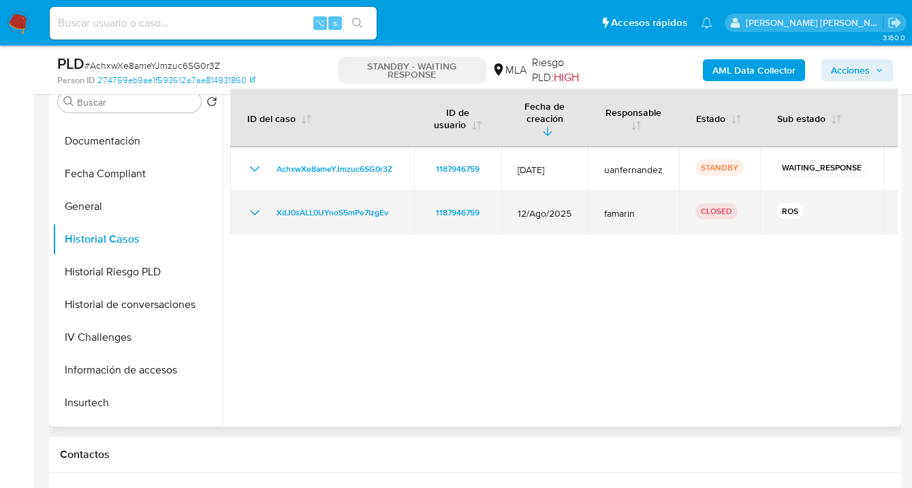
click at [259, 204] on icon "Mostrar/Ocultar" at bounding box center [254, 212] width 16 height 16
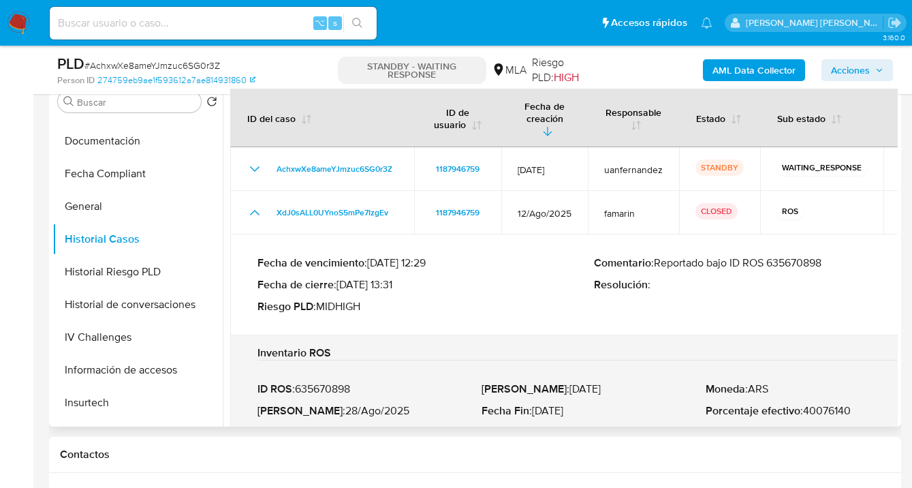
drag, startPoint x: 773, startPoint y: 253, endPoint x: 829, endPoint y: 257, distance: 55.3
click at [829, 257] on p "Comentario : Reportado bajo ID ROS 635670898" at bounding box center [762, 263] width 336 height 14
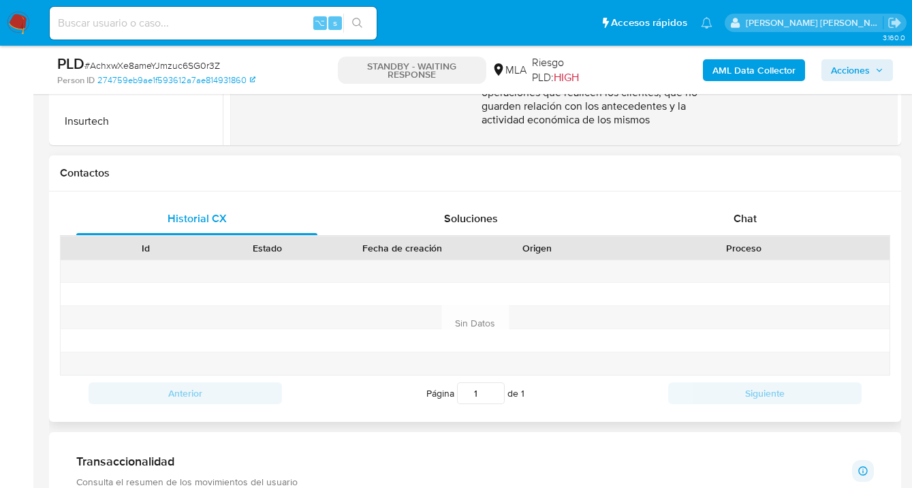
scroll to position [541, 0]
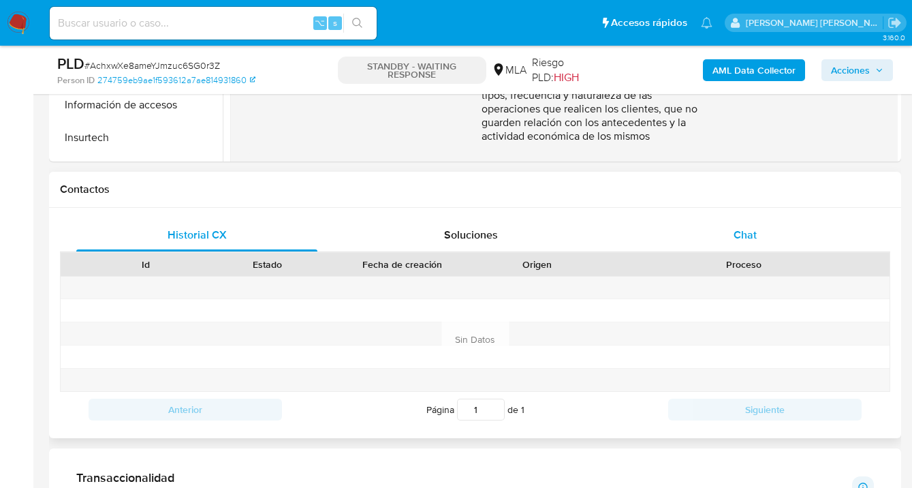
click at [754, 238] on span "Chat" at bounding box center [744, 235] width 23 height 16
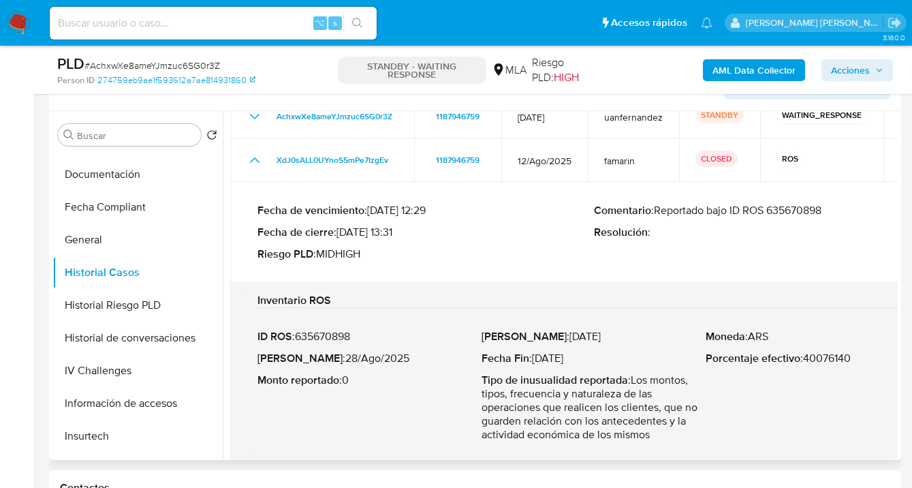
scroll to position [0, 0]
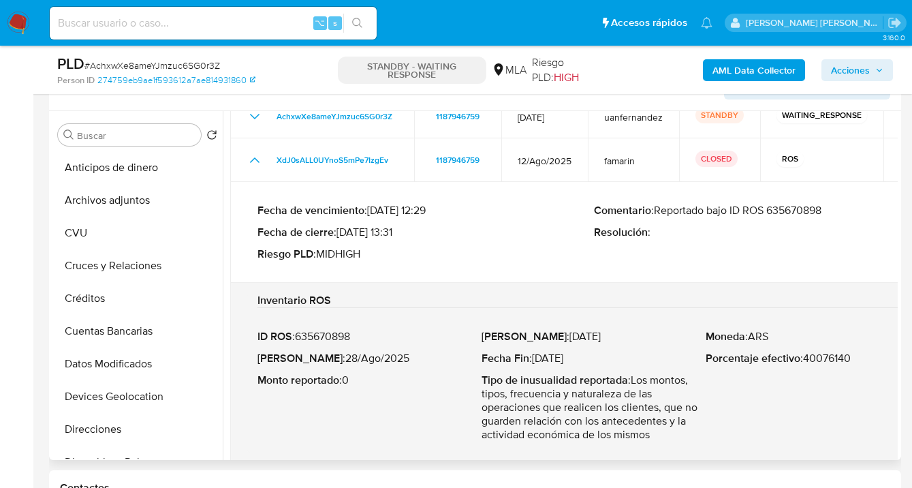
drag, startPoint x: 158, startPoint y: 200, endPoint x: 312, endPoint y: 178, distance: 155.3
click at [159, 199] on button "Archivos adjuntos" at bounding box center [137, 200] width 170 height 33
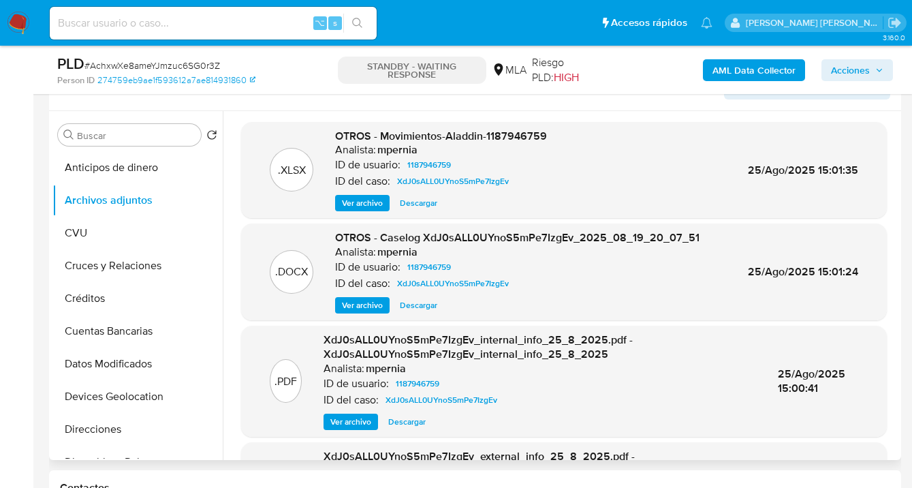
click at [362, 196] on span "Ver archivo" at bounding box center [362, 203] width 41 height 14
click at [372, 303] on span "Ver archivo" at bounding box center [362, 305] width 41 height 14
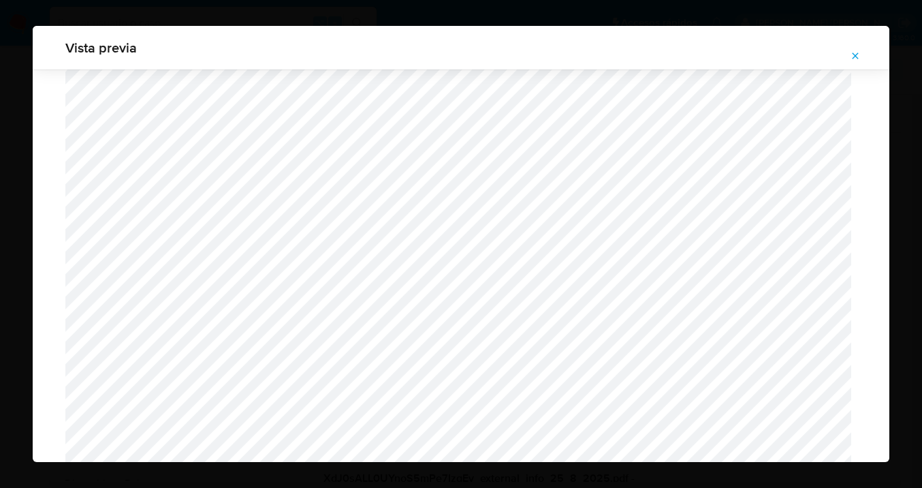
scroll to position [912, 0]
click at [857, 56] on icon "Attachment preview" at bounding box center [855, 55] width 11 height 11
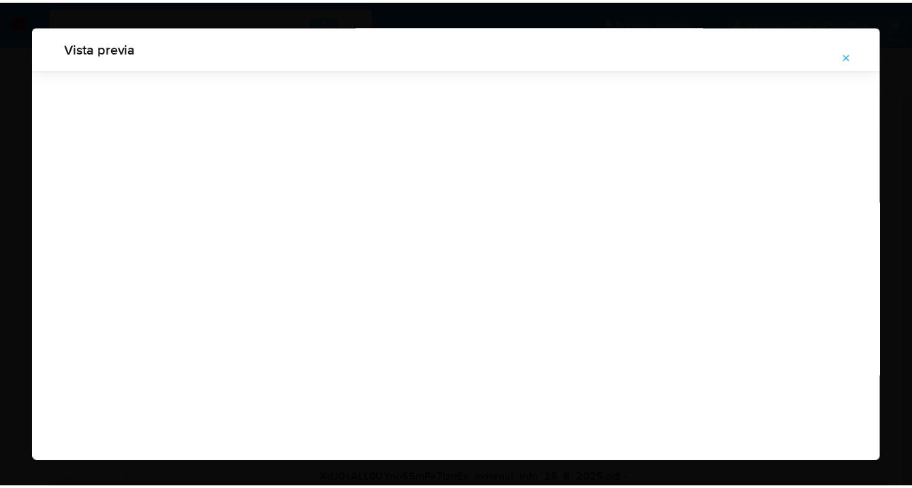
scroll to position [44, 0]
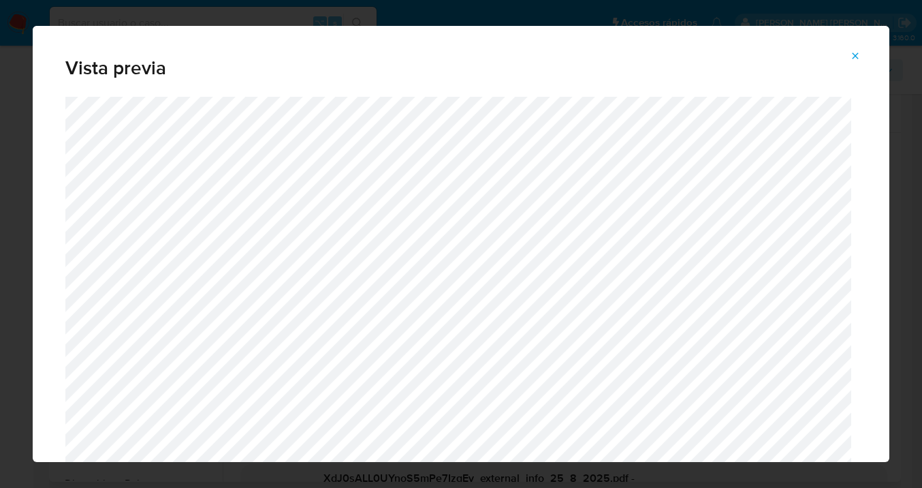
click at [859, 57] on icon "Attachment preview" at bounding box center [855, 55] width 11 height 11
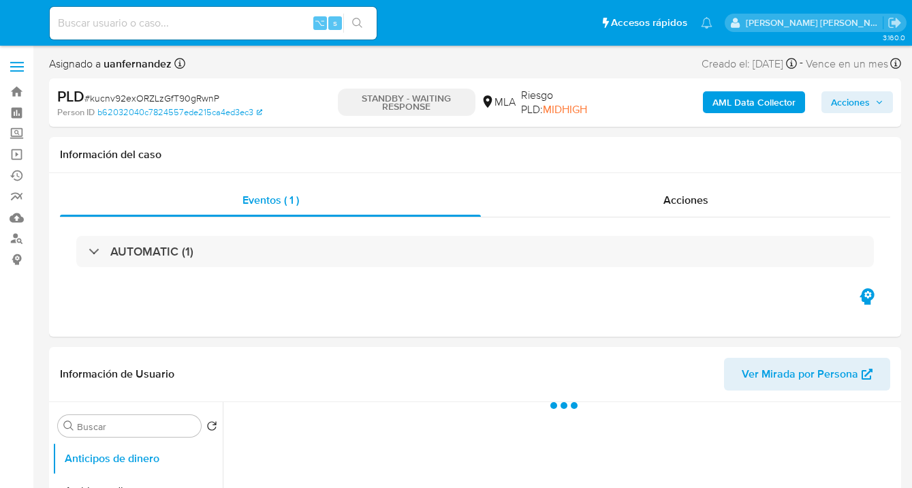
select select "10"
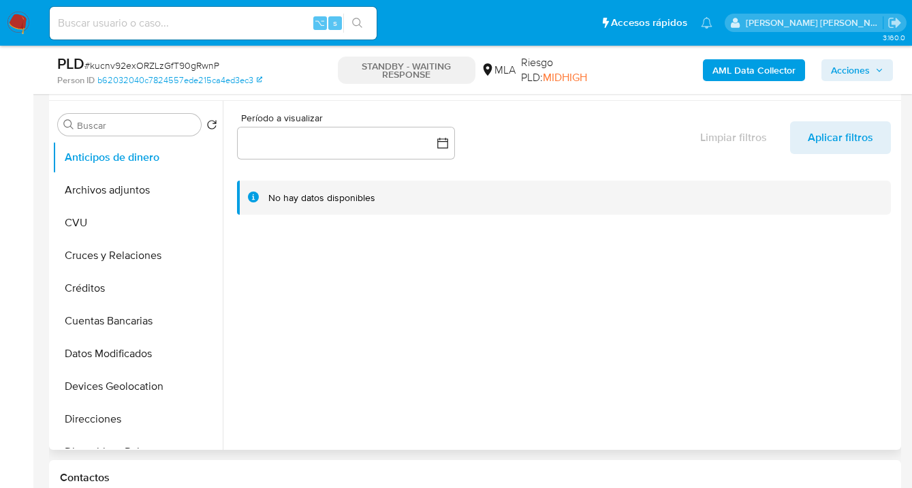
scroll to position [206, 0]
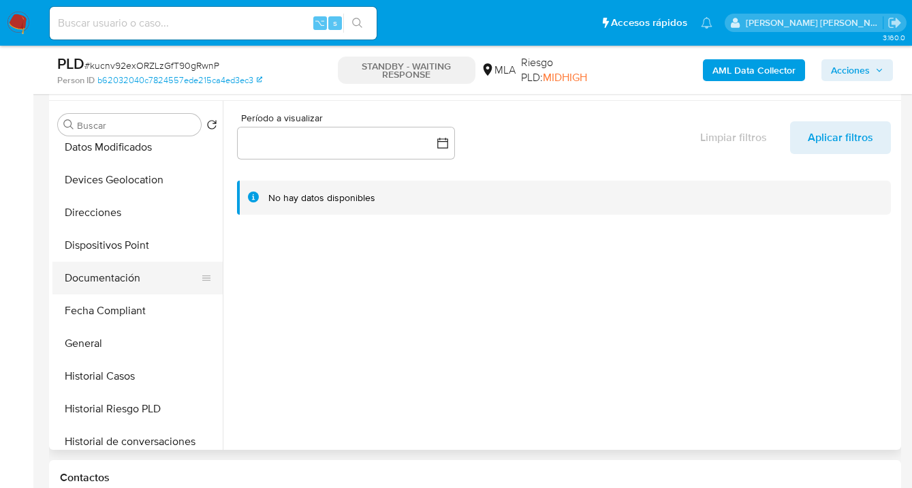
drag, startPoint x: 138, startPoint y: 273, endPoint x: 185, endPoint y: 270, distance: 47.1
click at [139, 274] on button "Documentación" at bounding box center [131, 277] width 159 height 33
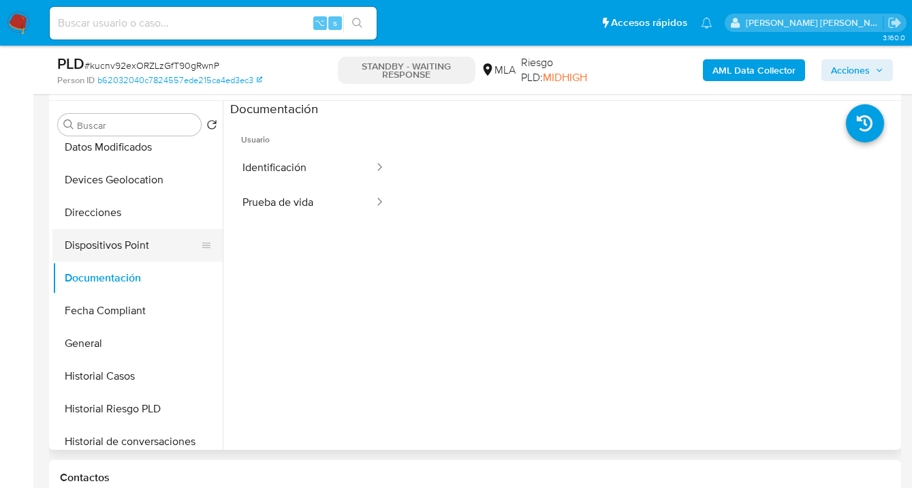
drag, startPoint x: 323, startPoint y: 202, endPoint x: 187, endPoint y: 231, distance: 139.3
click at [323, 202] on button "Prueba de vida" at bounding box center [302, 202] width 145 height 35
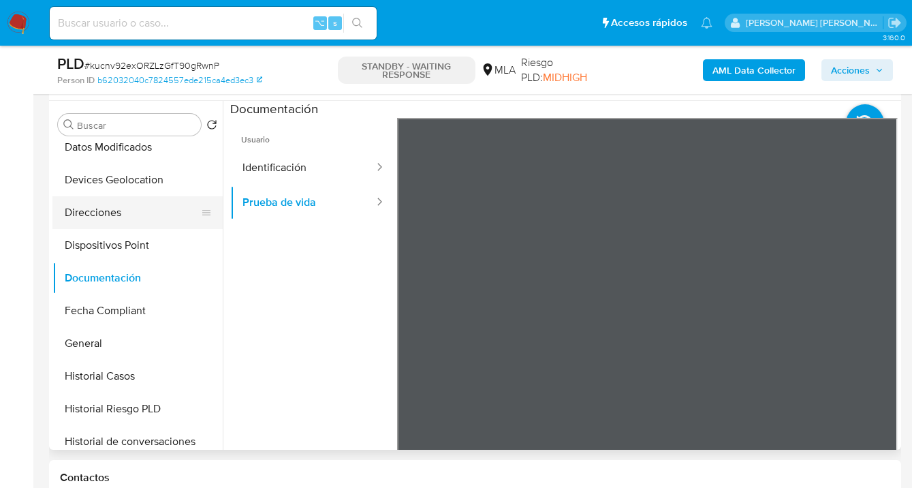
click at [134, 215] on button "Direcciones" at bounding box center [131, 212] width 159 height 33
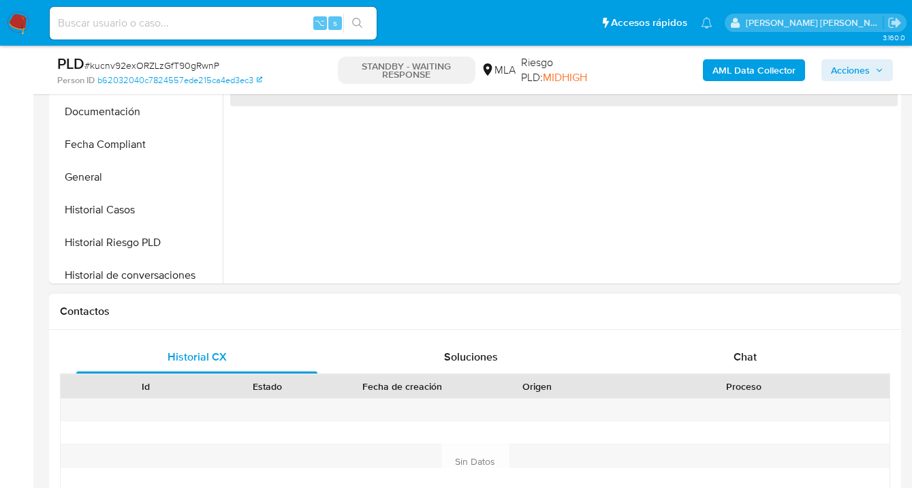
scroll to position [520, 0]
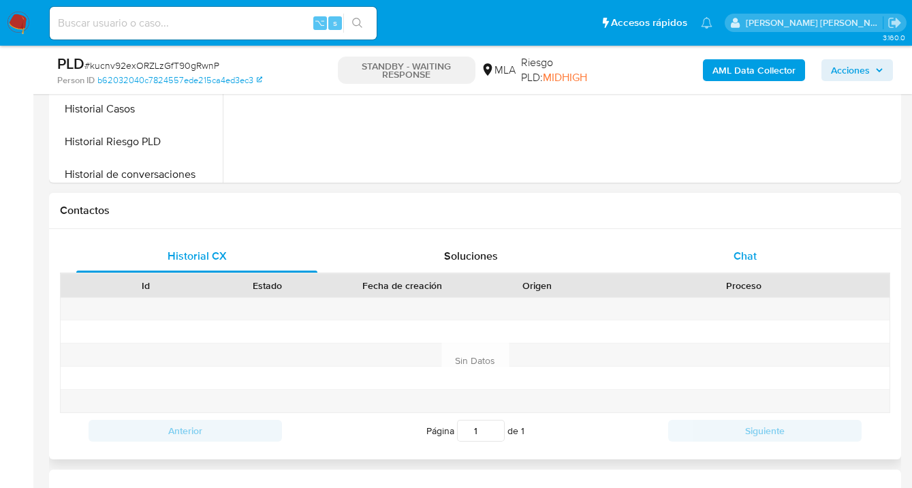
click at [768, 262] on div "Chat" at bounding box center [744, 256] width 241 height 33
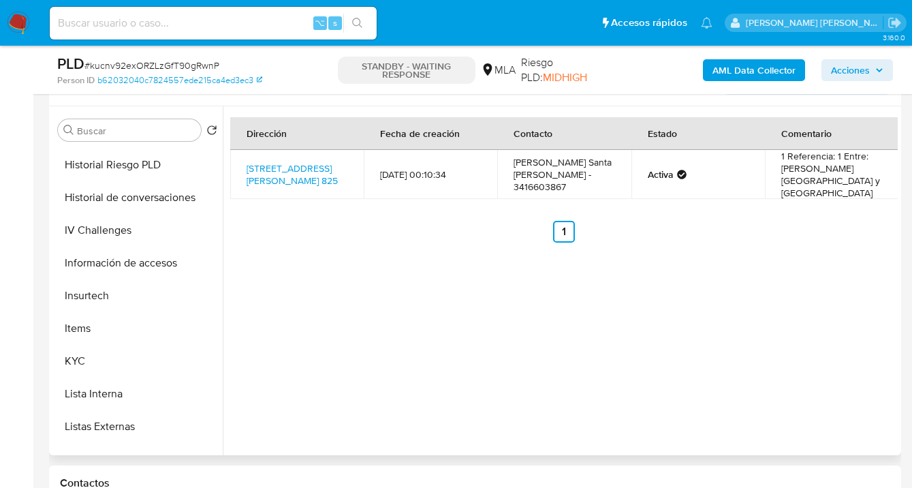
scroll to position [464, 0]
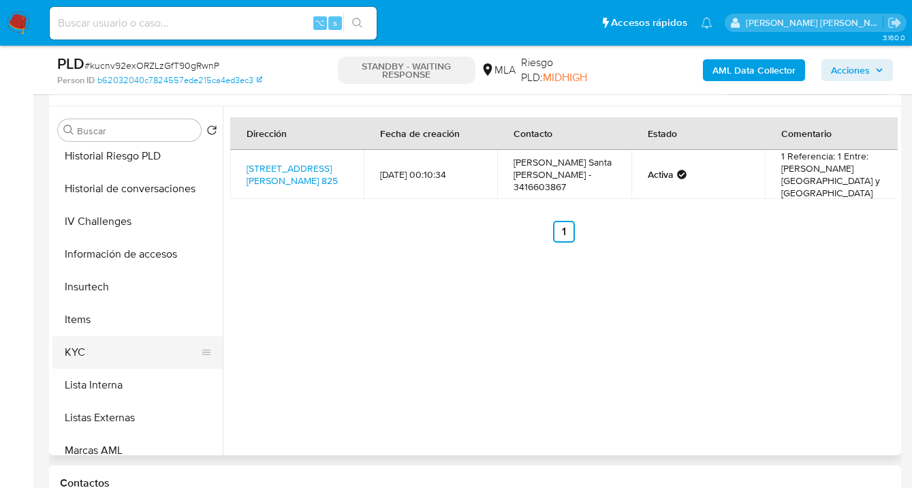
click at [172, 353] on button "KYC" at bounding box center [131, 352] width 159 height 33
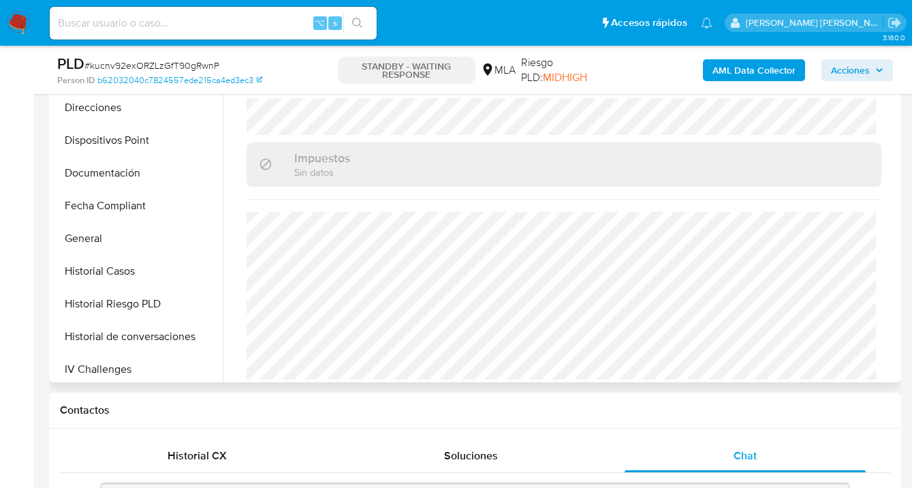
scroll to position [237, 0]
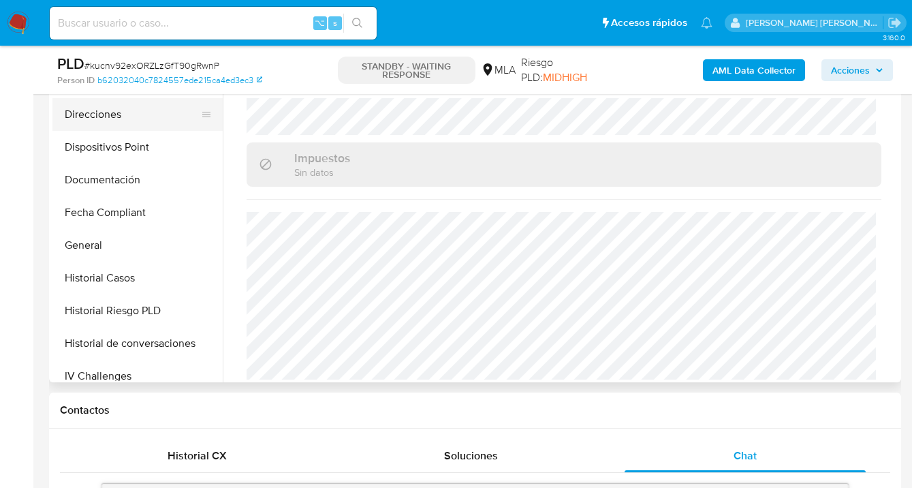
click at [150, 117] on button "Direcciones" at bounding box center [131, 114] width 159 height 33
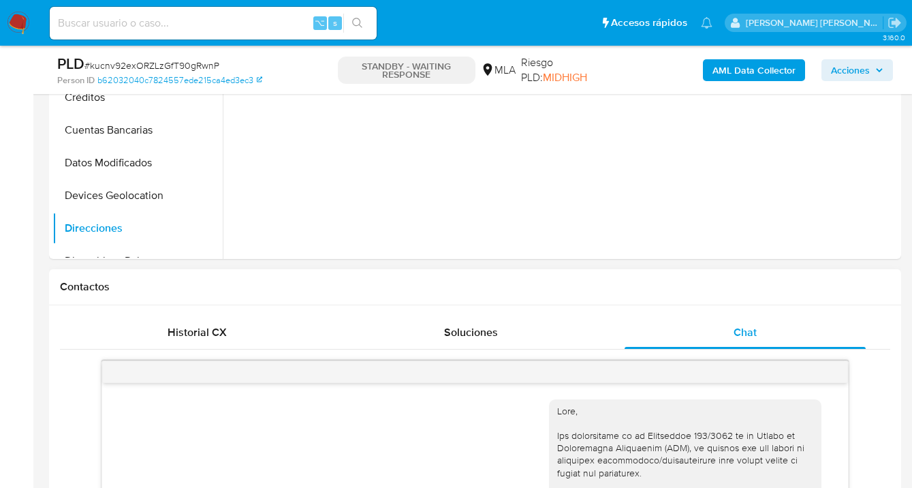
scroll to position [445, 0]
